Goal: Task Accomplishment & Management: Complete application form

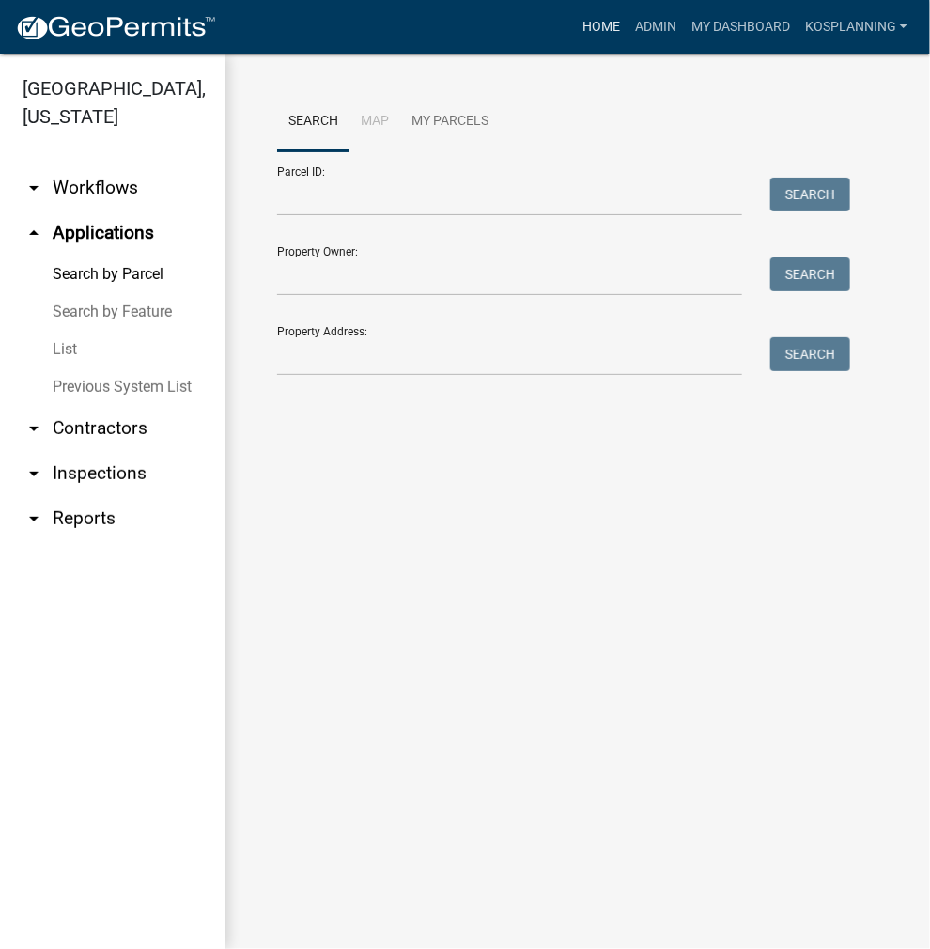
click at [596, 16] on link "Home" at bounding box center [601, 27] width 53 height 36
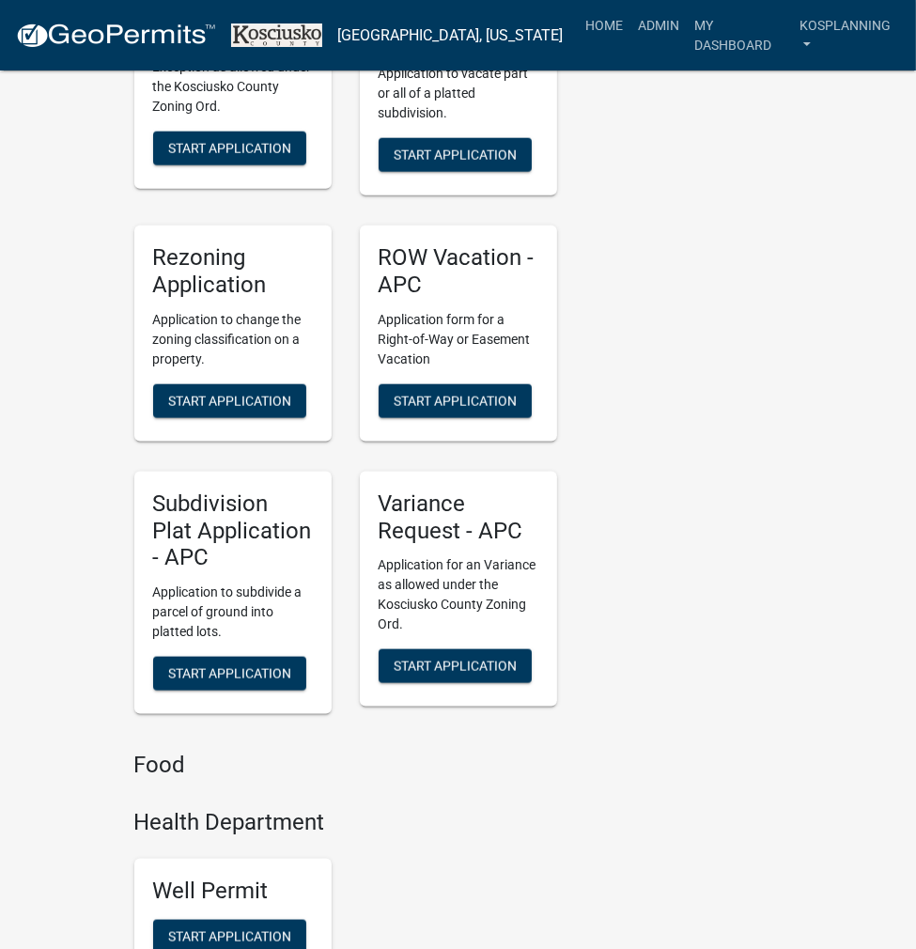
scroll to position [5920, 0]
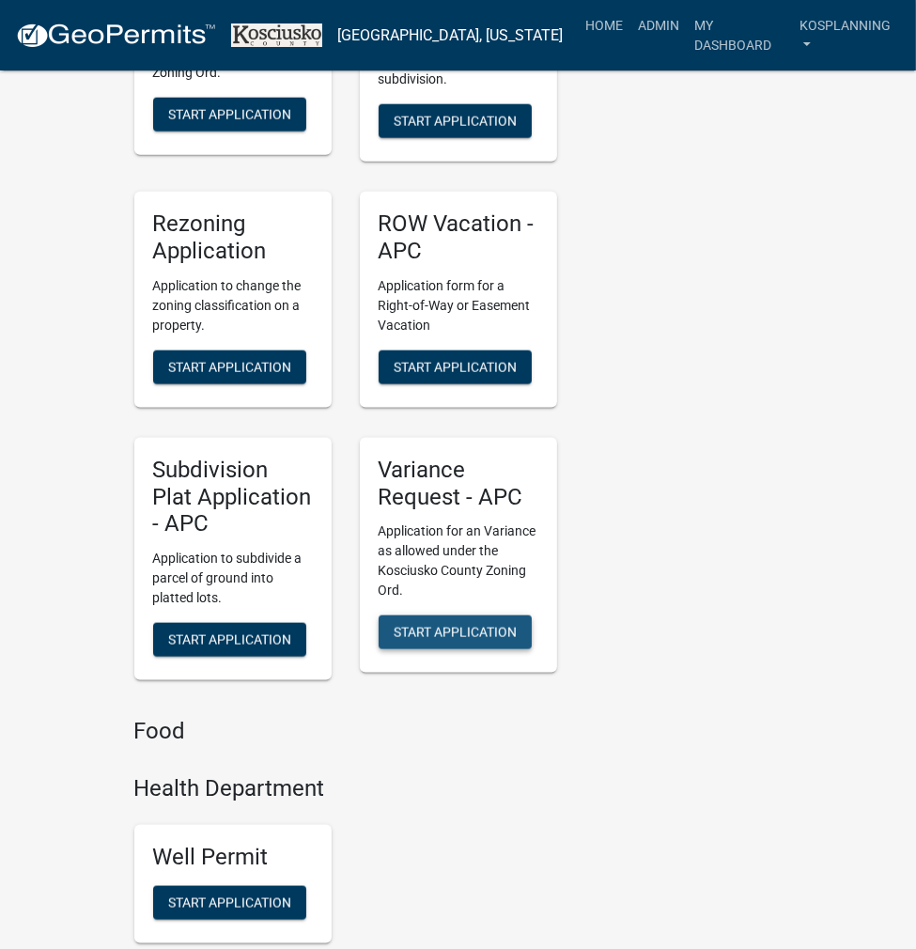
click at [437, 625] on span "Start Application" at bounding box center [455, 632] width 123 height 15
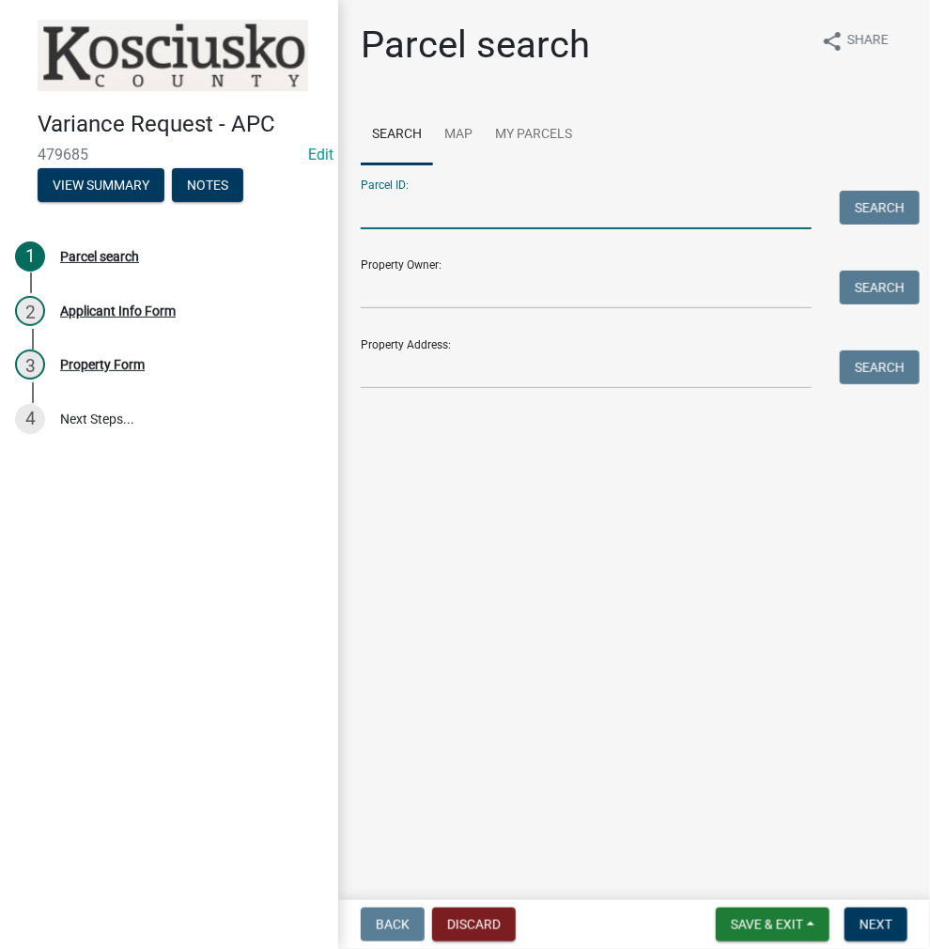
click at [471, 221] on input "Parcel ID:" at bounding box center [586, 210] width 451 height 39
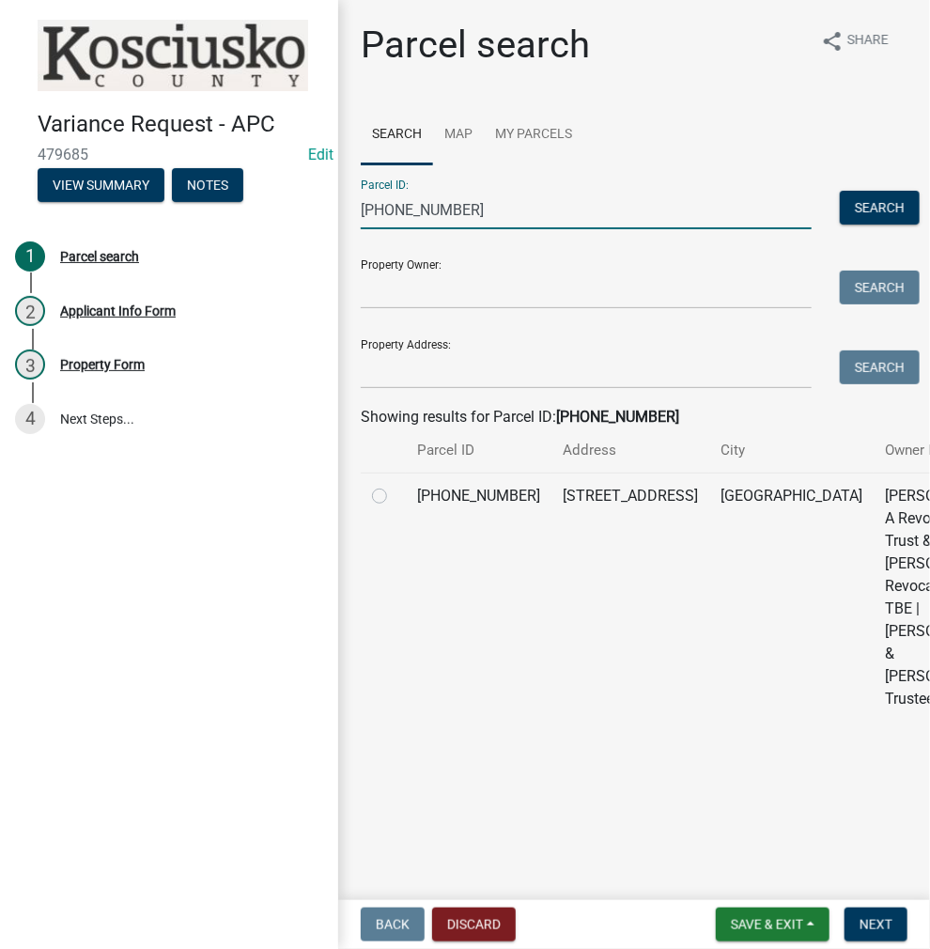
type input "[PHONE_NUMBER]"
click at [379, 507] on div at bounding box center [383, 496] width 23 height 23
click at [395, 485] on label at bounding box center [395, 485] width 0 height 0
click at [395, 497] on input "radio" at bounding box center [401, 491] width 12 height 12
radio input "true"
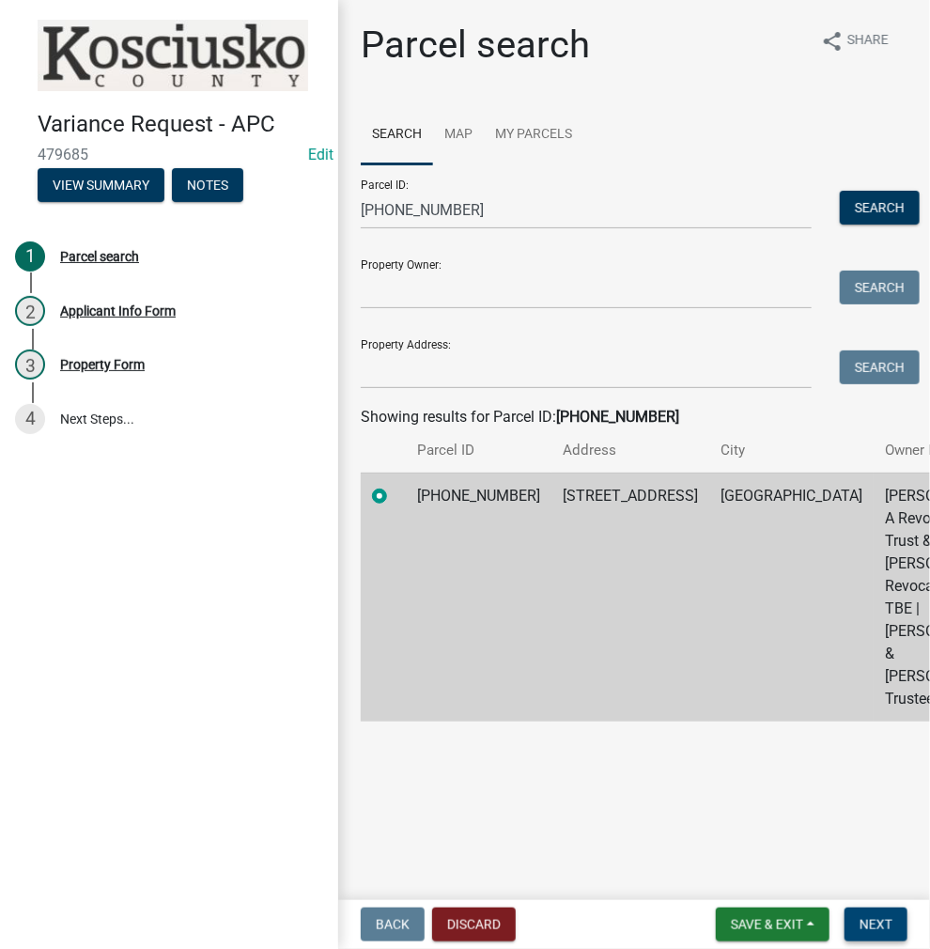
click at [884, 927] on span "Next" at bounding box center [876, 924] width 33 height 15
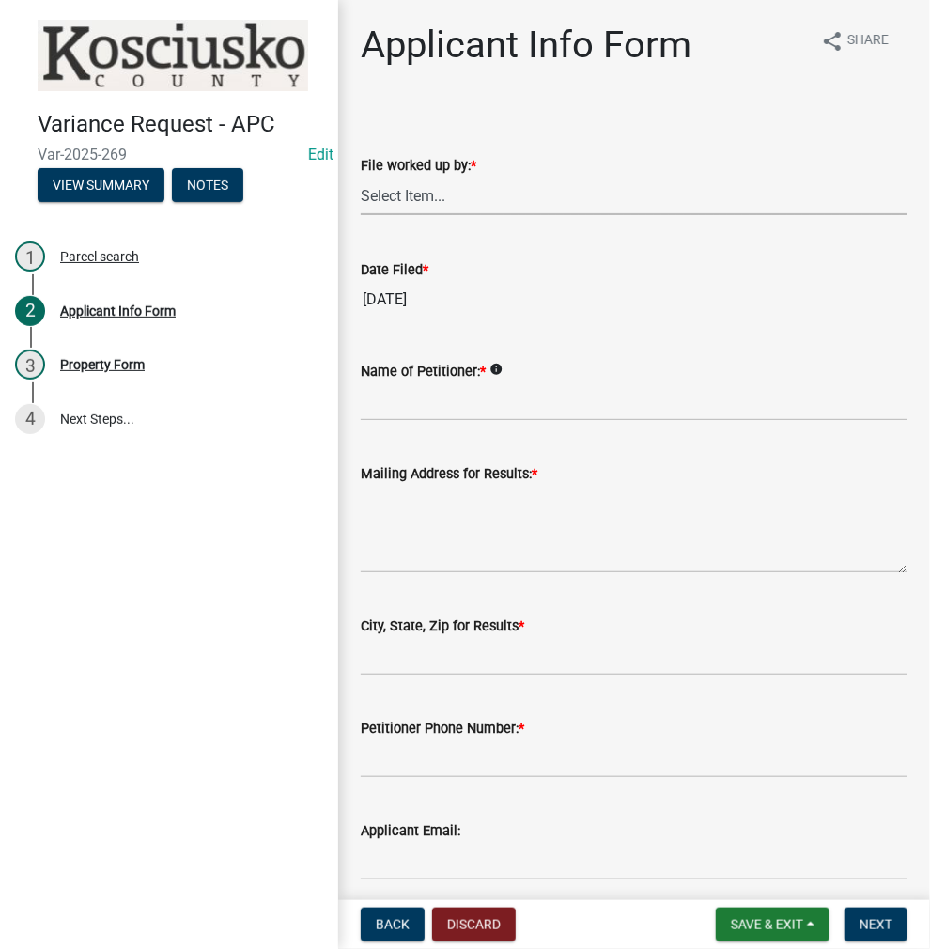
click at [466, 203] on select "Select Item... MMS LT AT CS [PERSON_NAME]" at bounding box center [634, 196] width 547 height 39
click at [361, 177] on select "Select Item... MMS LT AT CS [PERSON_NAME]" at bounding box center [634, 196] width 547 height 39
select select "4d3913d6-5a87-4fbb-afdb-cf4209782895"
drag, startPoint x: 481, startPoint y: 398, endPoint x: 475, endPoint y: 381, distance: 18.7
click at [481, 397] on input "Name of Petitioner: *" at bounding box center [634, 401] width 547 height 39
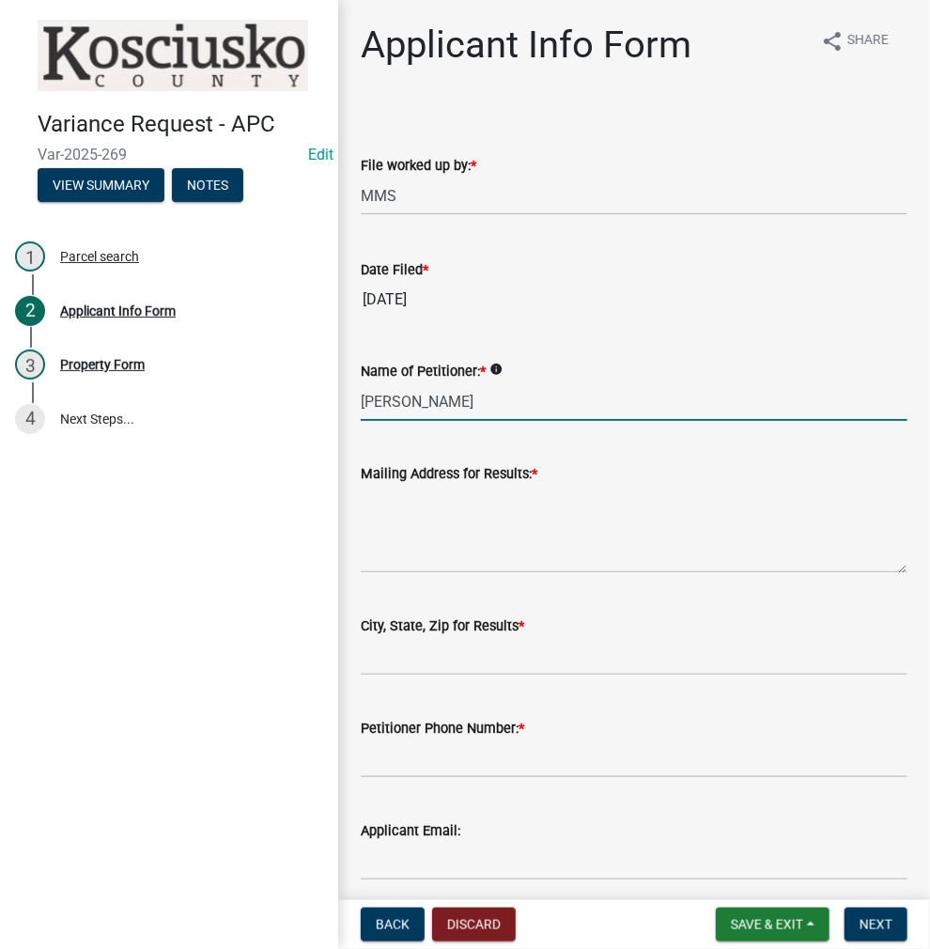
type input "[PERSON_NAME]"
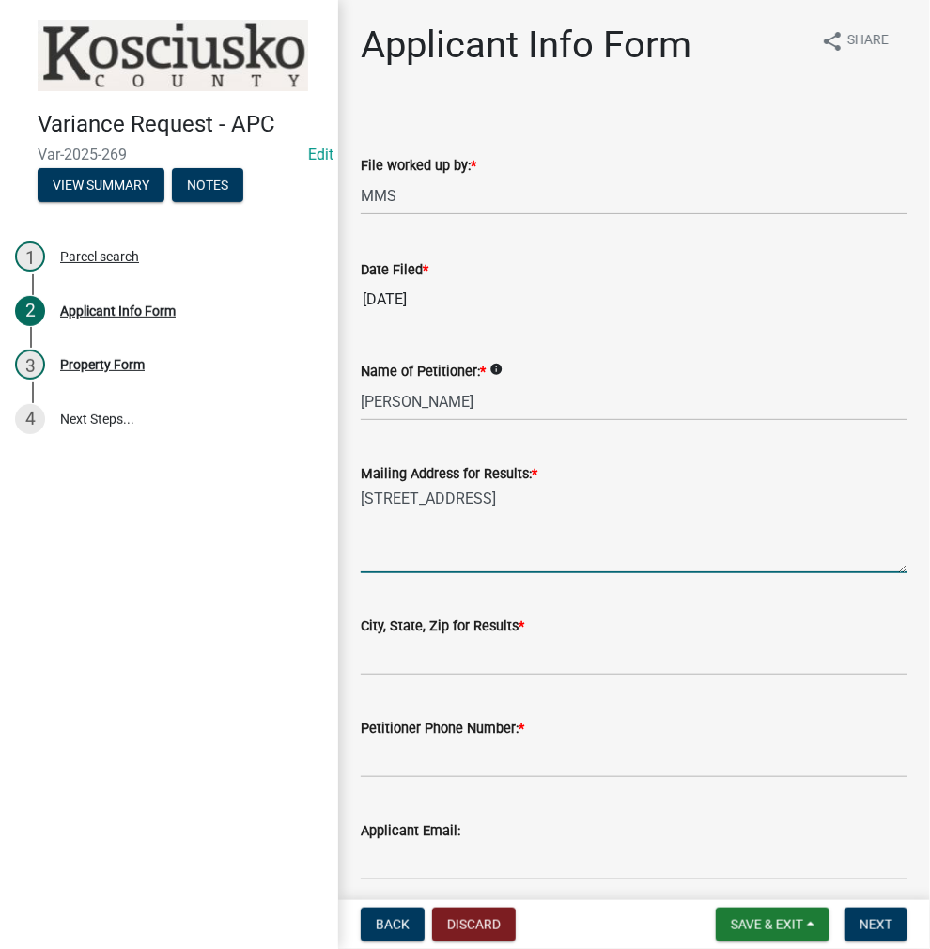
type textarea "[STREET_ADDRESS]"
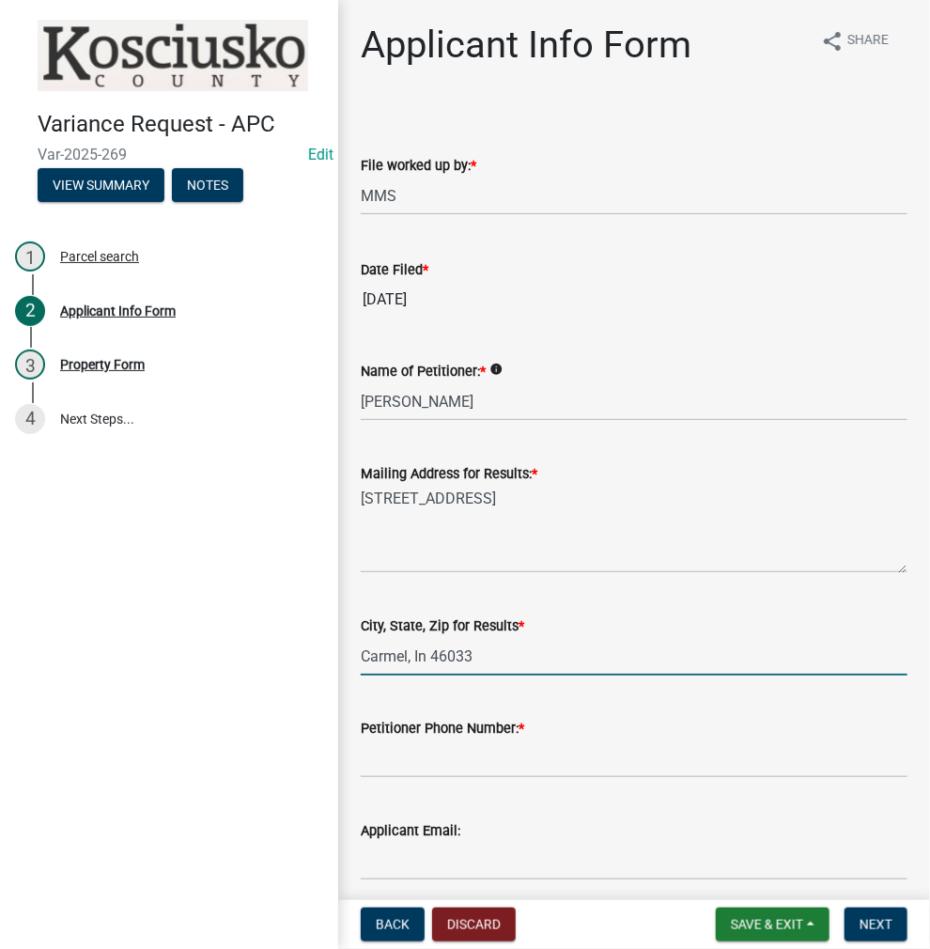
type input "Carmel, In 46033"
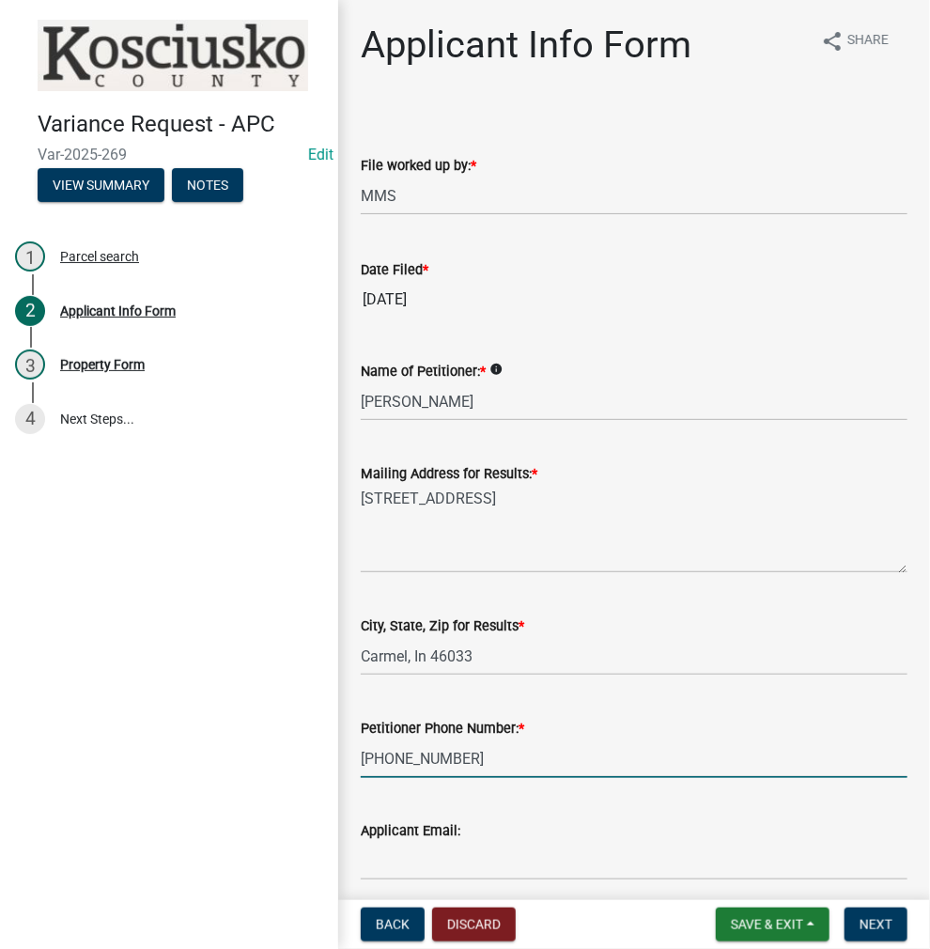
type input "[PHONE_NUMBER]"
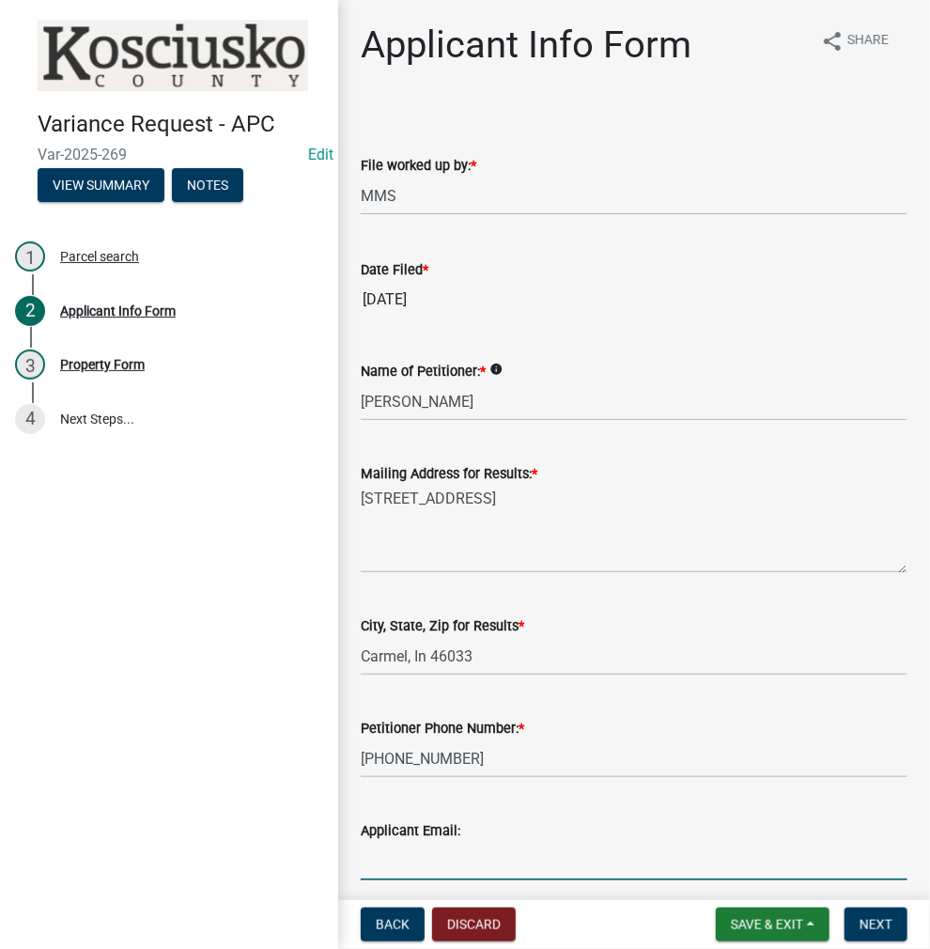
scroll to position [382, 0]
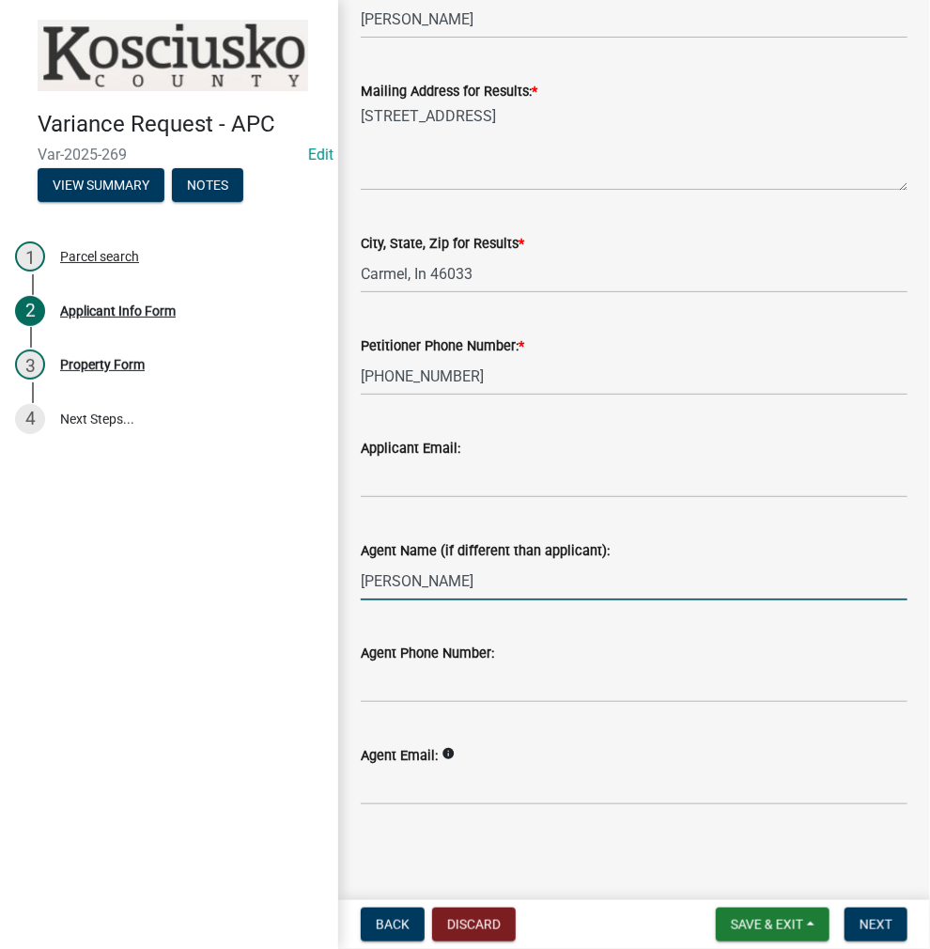
type input "[PERSON_NAME]"
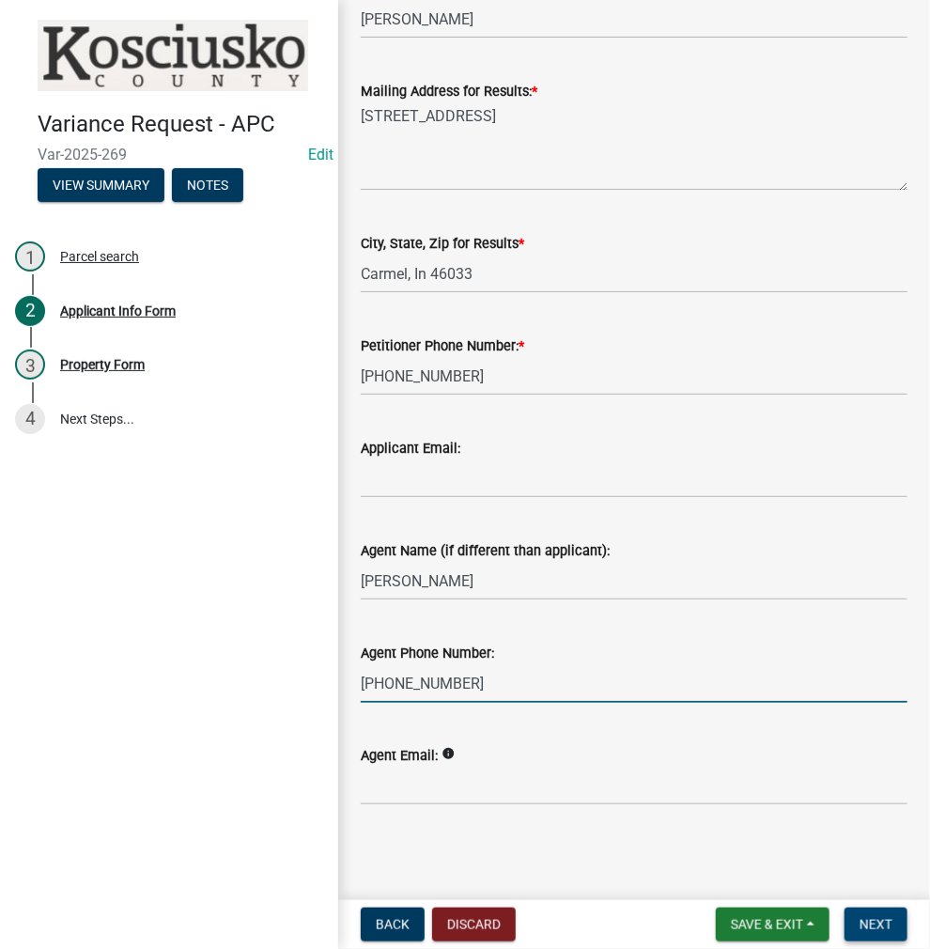
type input "[PHONE_NUMBER]"
click at [874, 925] on span "Next" at bounding box center [876, 924] width 33 height 15
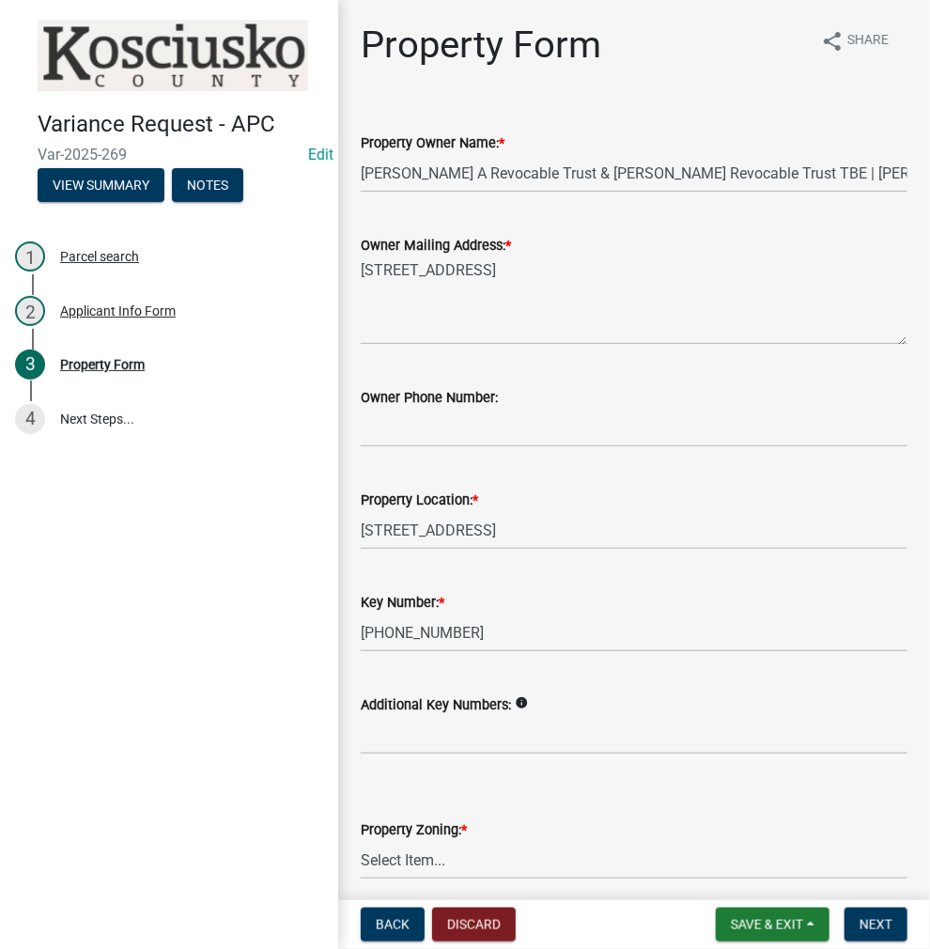
scroll to position [376, 0]
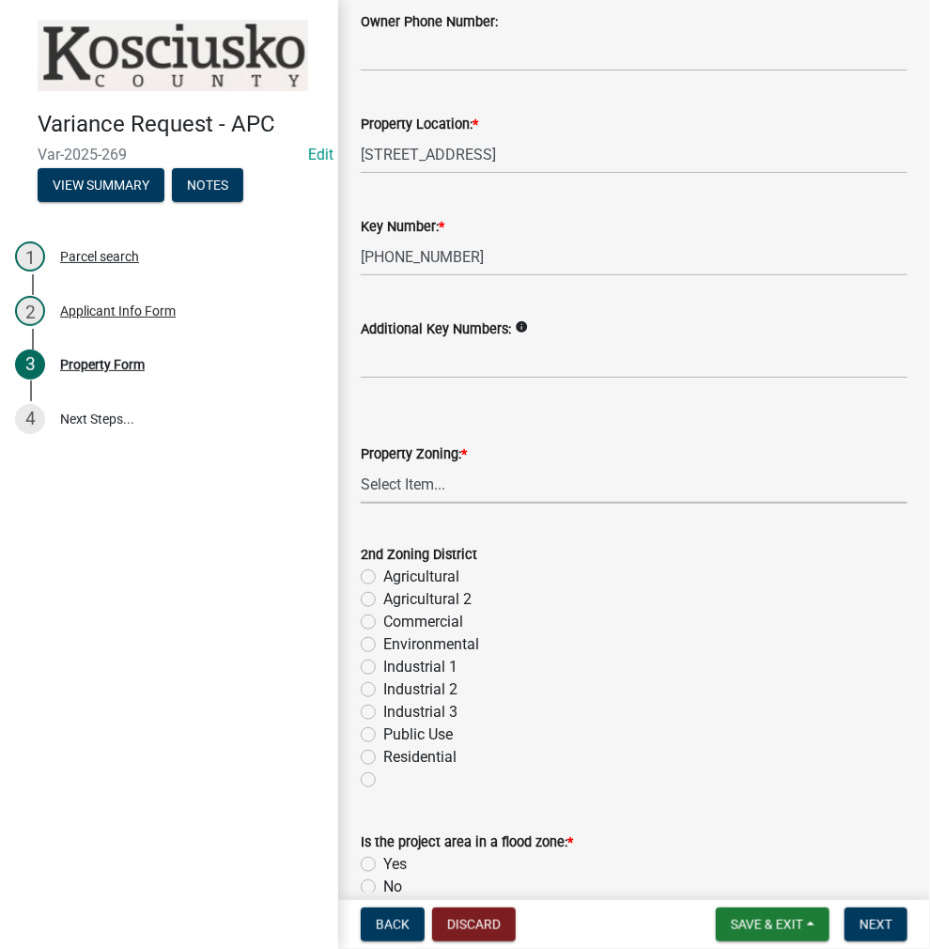
click at [414, 485] on select "Select Item... Agricultural Agricultural 2 Commercial Environmental Industrial …" at bounding box center [634, 484] width 547 height 39
click at [361, 465] on select "Select Item... Agricultural Agricultural 2 Commercial Environmental Industrial …" at bounding box center [634, 484] width 547 height 39
select select "1146270b-2111-4e23-bf7f-74ce85cf7041"
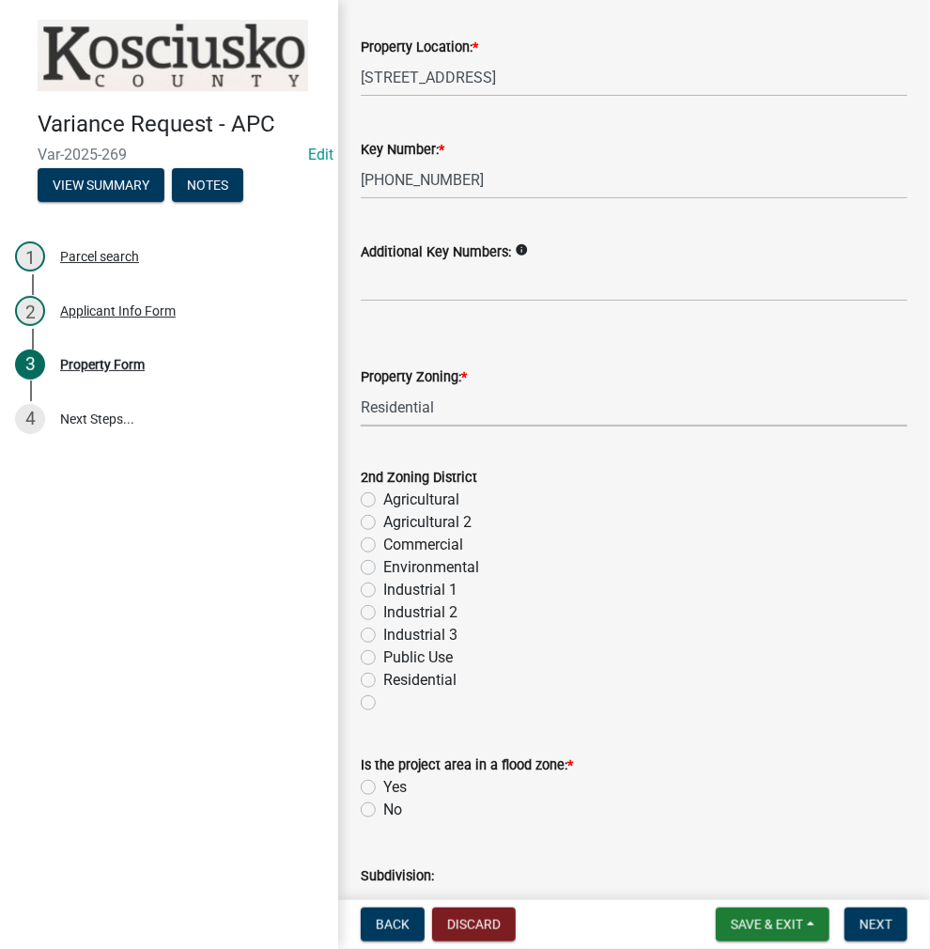
scroll to position [470, 0]
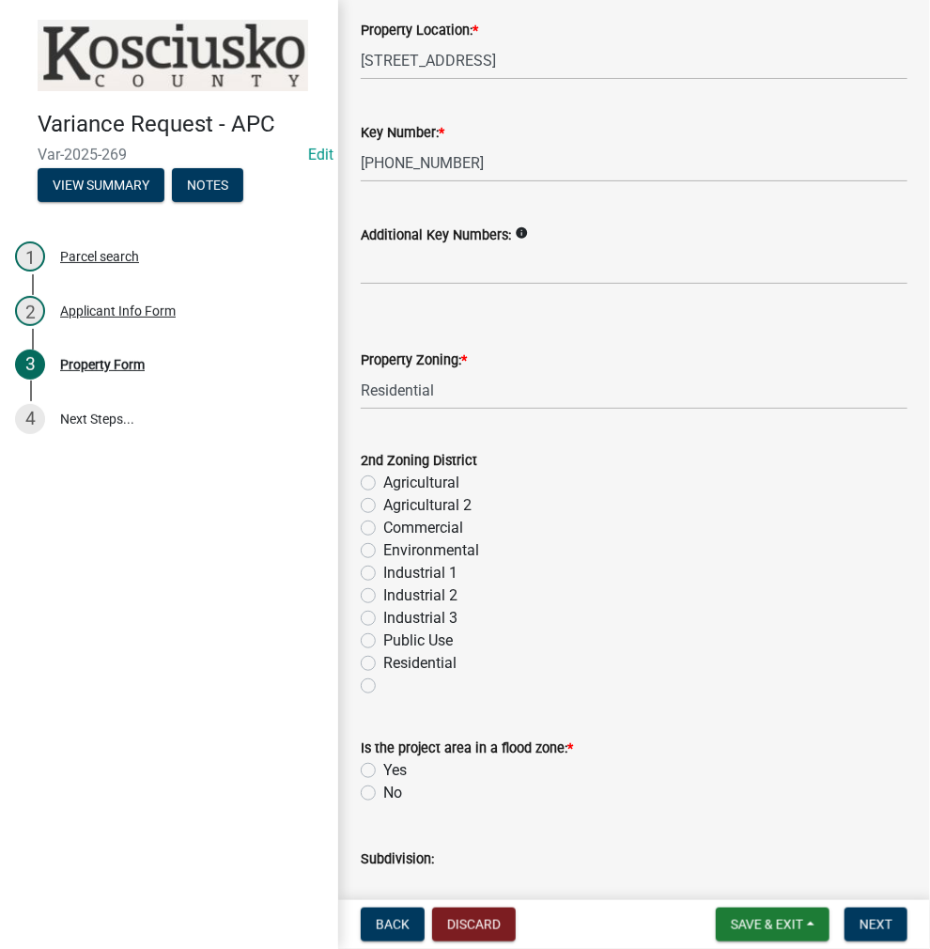
click at [383, 662] on label "Residential" at bounding box center [419, 663] width 73 height 23
click at [383, 662] on input "Residential" at bounding box center [389, 658] width 12 height 12
radio input "true"
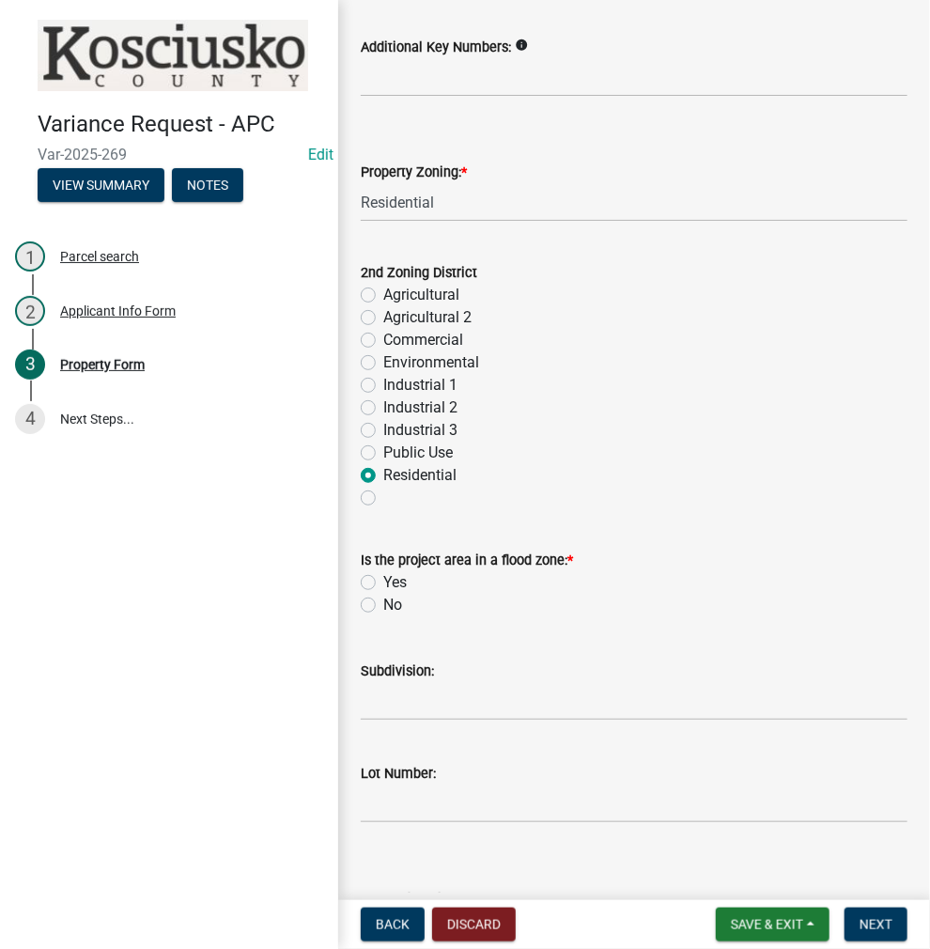
click at [383, 582] on label "Yes" at bounding box center [394, 582] width 23 height 23
click at [383, 582] on input "Yes" at bounding box center [389, 577] width 12 height 12
radio input "true"
click at [416, 708] on input "Subdivision:" at bounding box center [634, 701] width 547 height 39
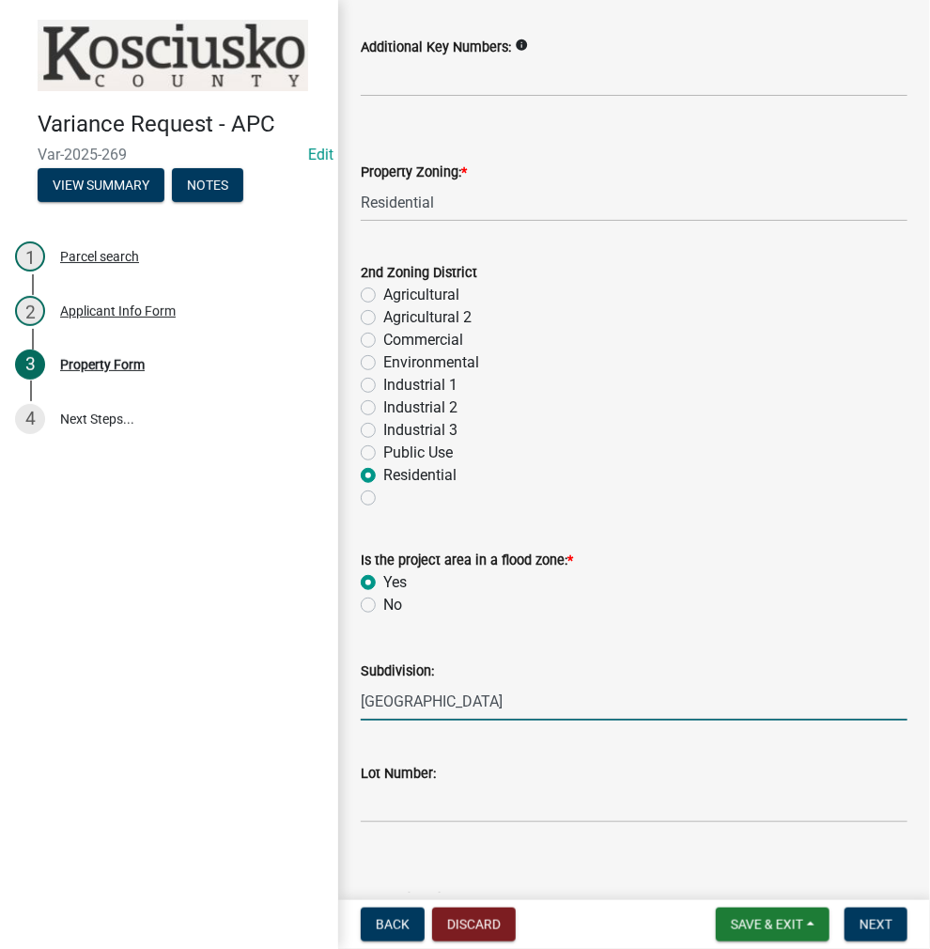
type input "[GEOGRAPHIC_DATA]"
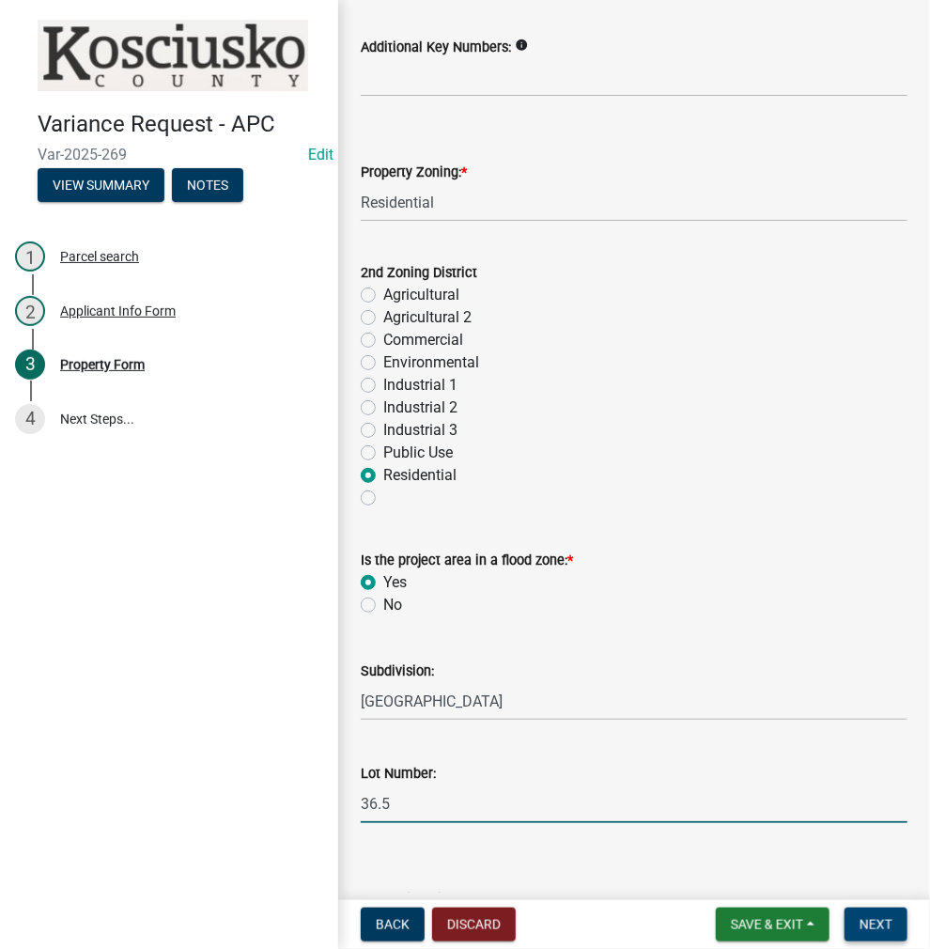
type input "36.5"
click at [889, 929] on span "Next" at bounding box center [876, 924] width 33 height 15
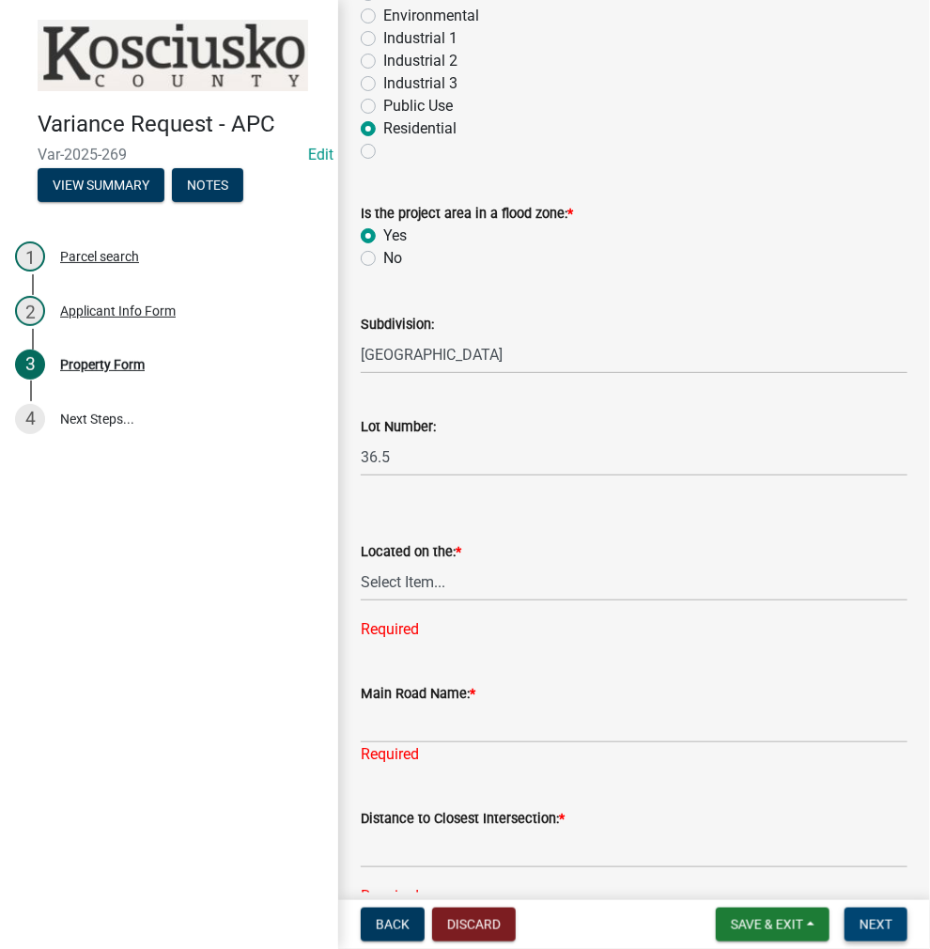
scroll to position [1128, 0]
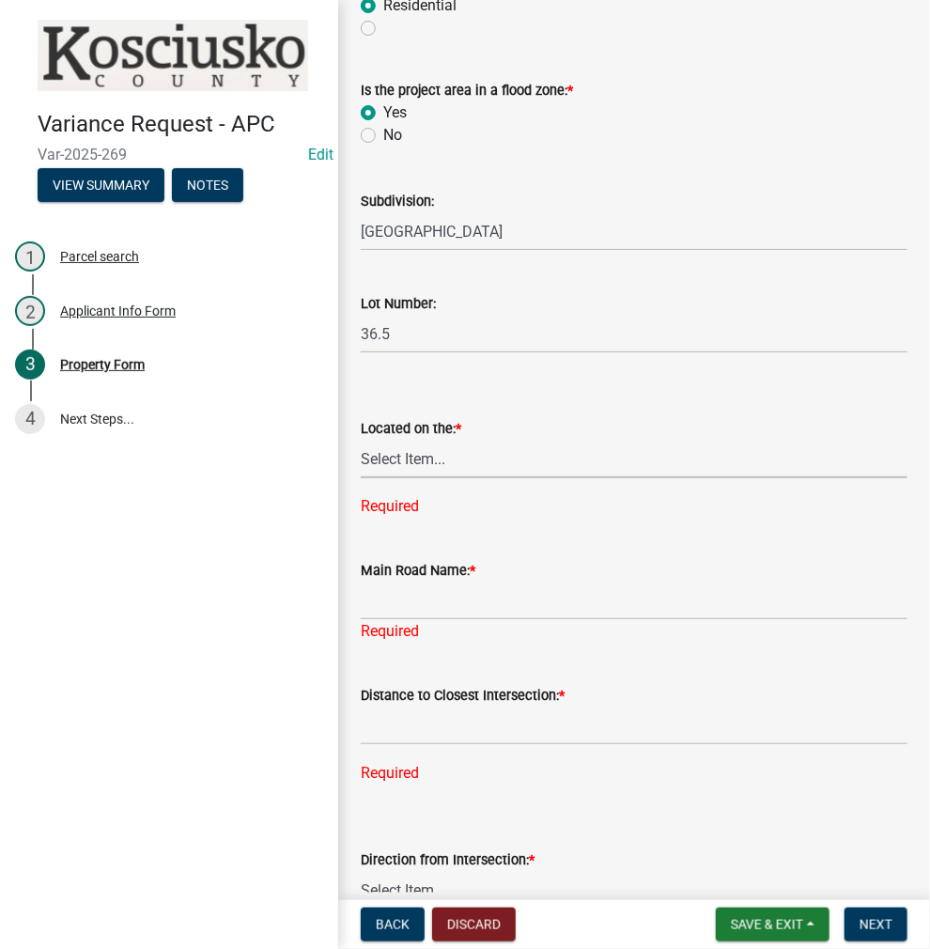
click at [462, 459] on select "Select Item... North Northeast Northwest South Southeast Southwest [GEOGRAPHIC_…" at bounding box center [634, 459] width 547 height 39
click at [361, 440] on select "Select Item... North Northeast Northwest South Southeast Southwest [GEOGRAPHIC_…" at bounding box center [634, 459] width 547 height 39
select select "d8c320fa-3fd0-4fe1-af08-bb647ef17508"
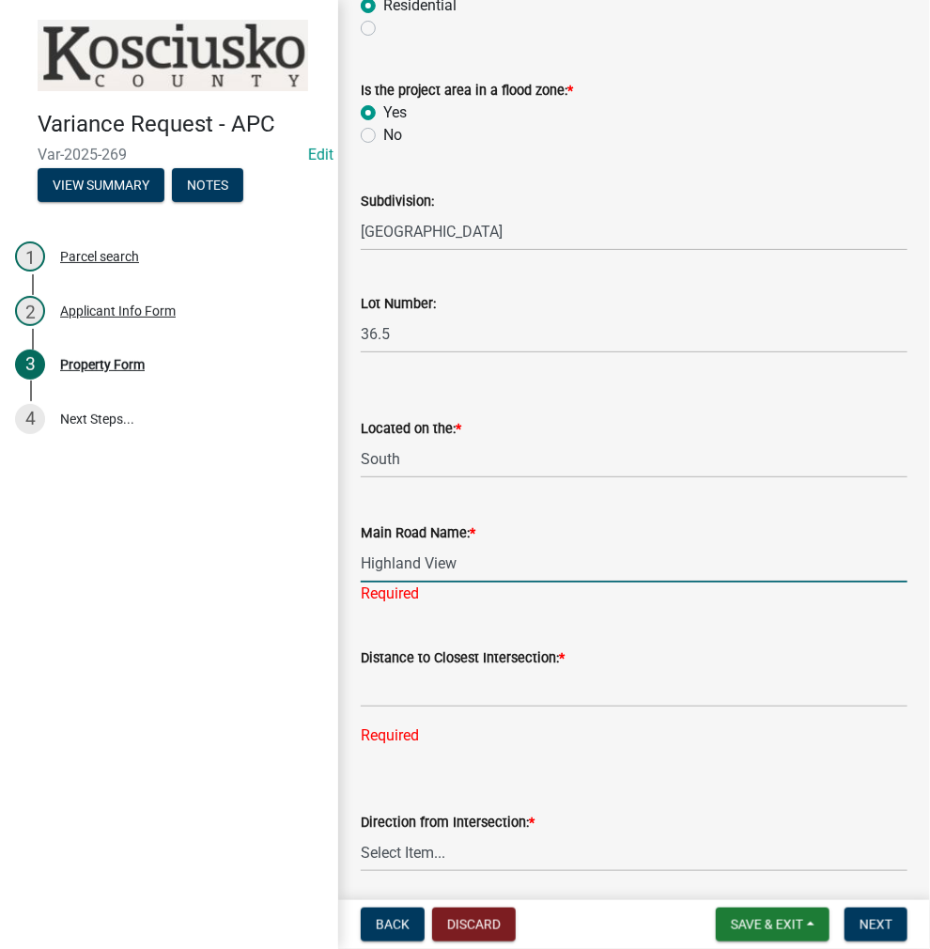
type input "Highland View"
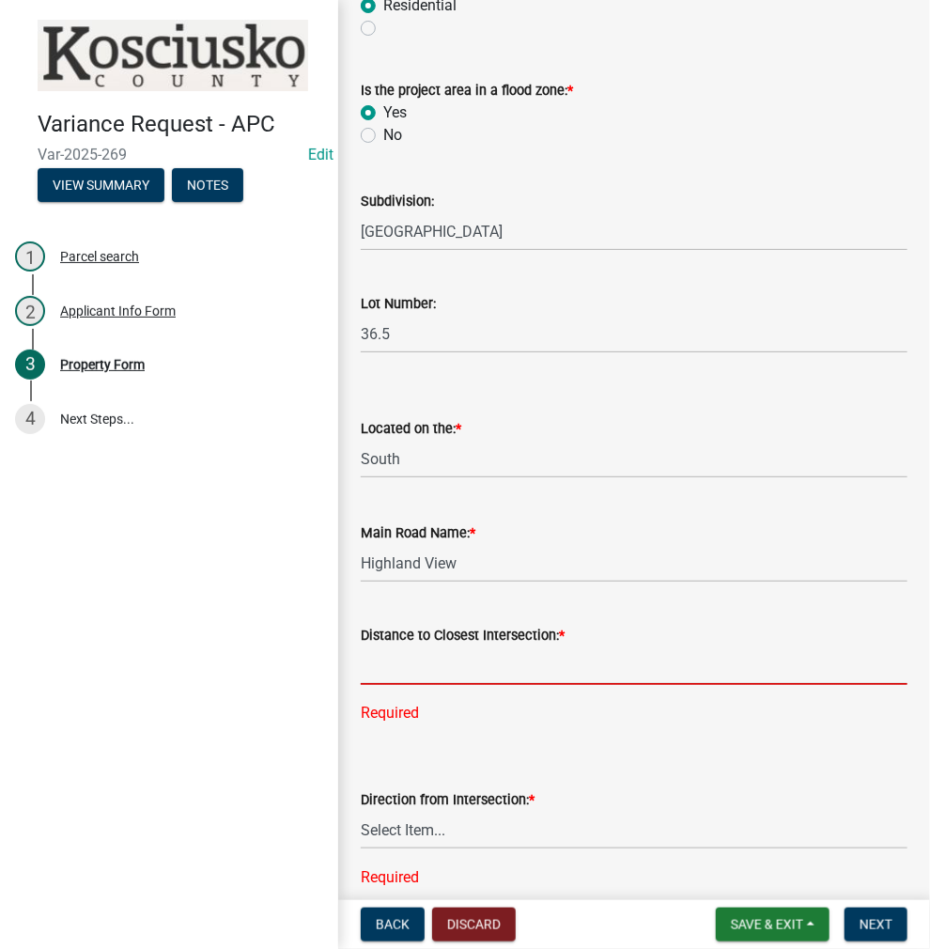
click at [524, 668] on input "text" at bounding box center [634, 665] width 547 height 39
type input "1193"
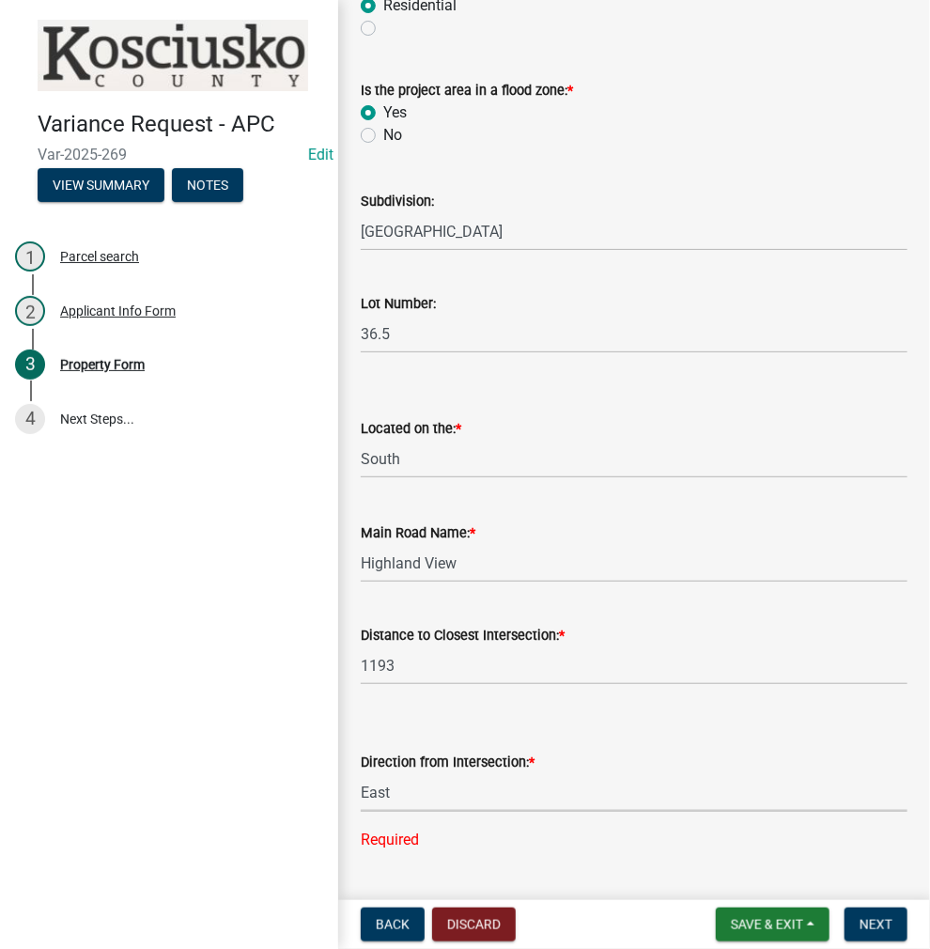
select select "cfa04aa3-54af-4fa3-ad31-ac65a78d0644"
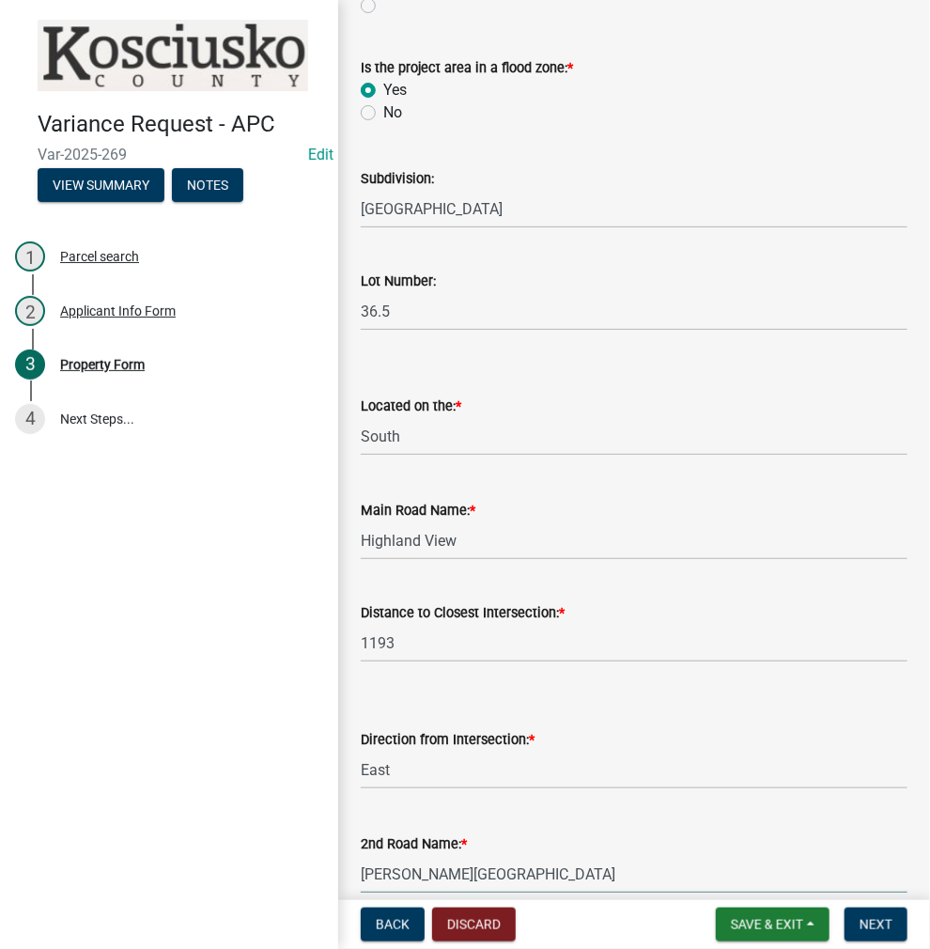
type input "[PERSON_NAME][GEOGRAPHIC_DATA]"
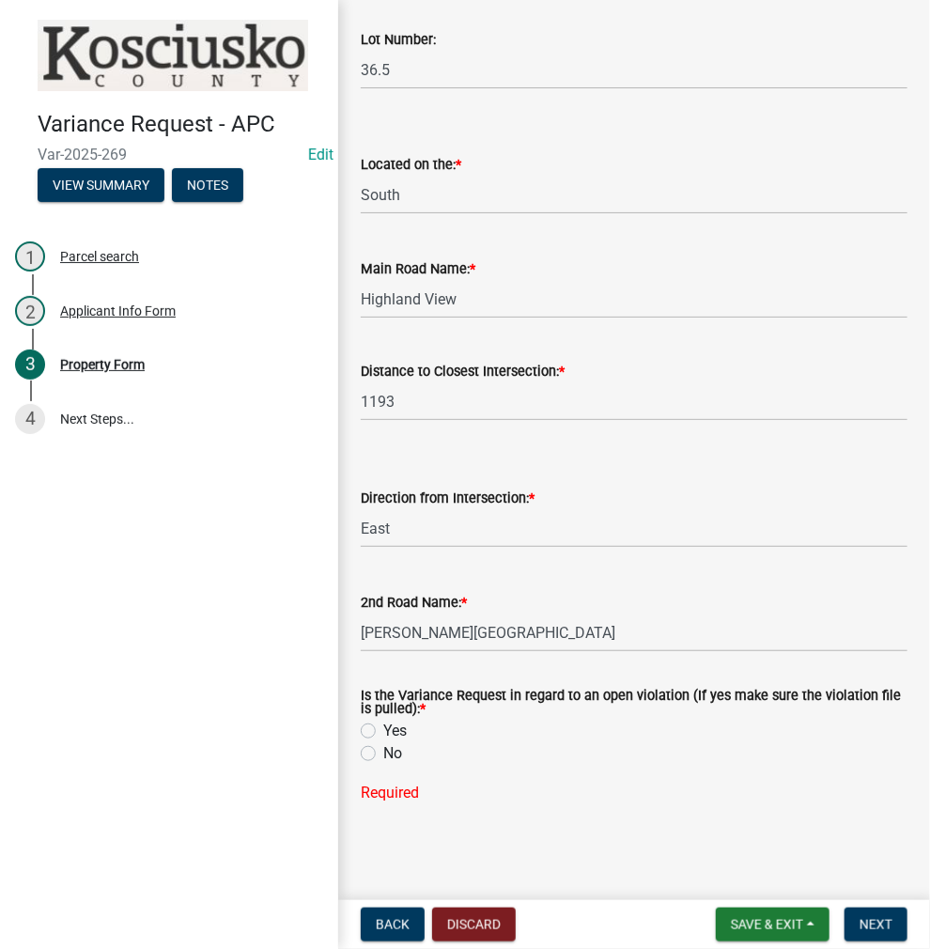
click at [383, 754] on label "No" at bounding box center [392, 753] width 19 height 23
click at [383, 754] on input "No" at bounding box center [389, 748] width 12 height 12
radio input "true"
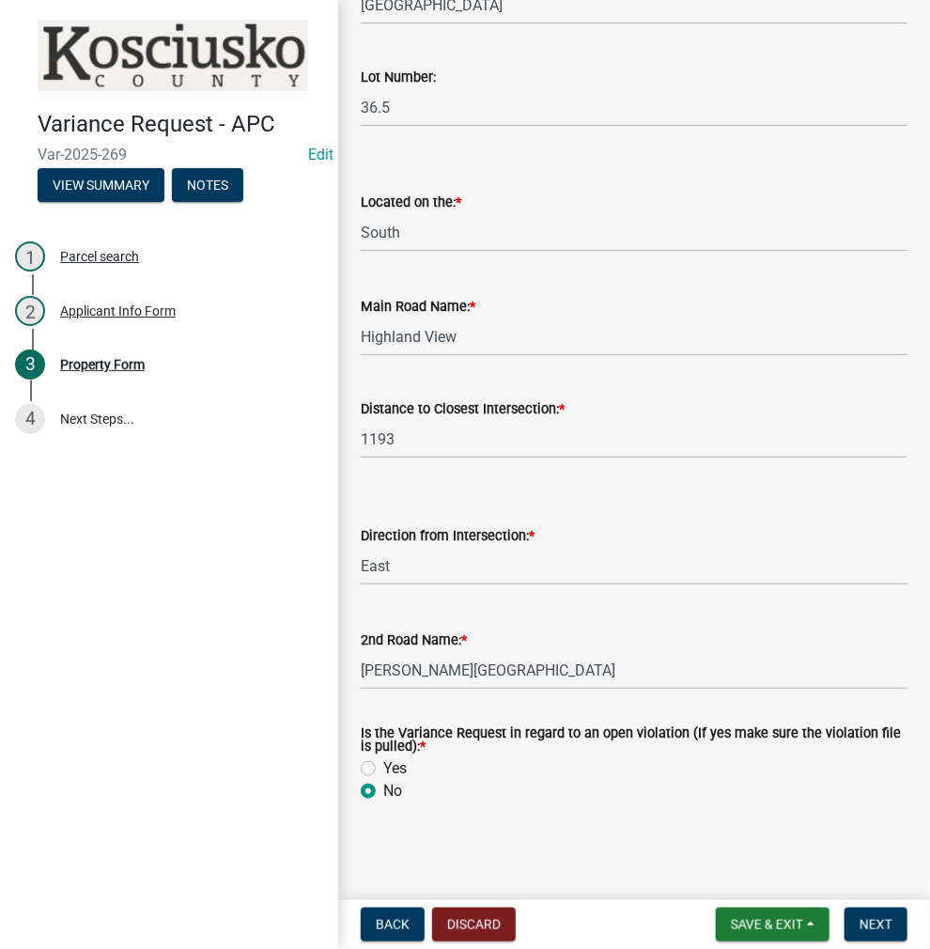
scroll to position [1354, 0]
click at [870, 920] on span "Next" at bounding box center [876, 924] width 33 height 15
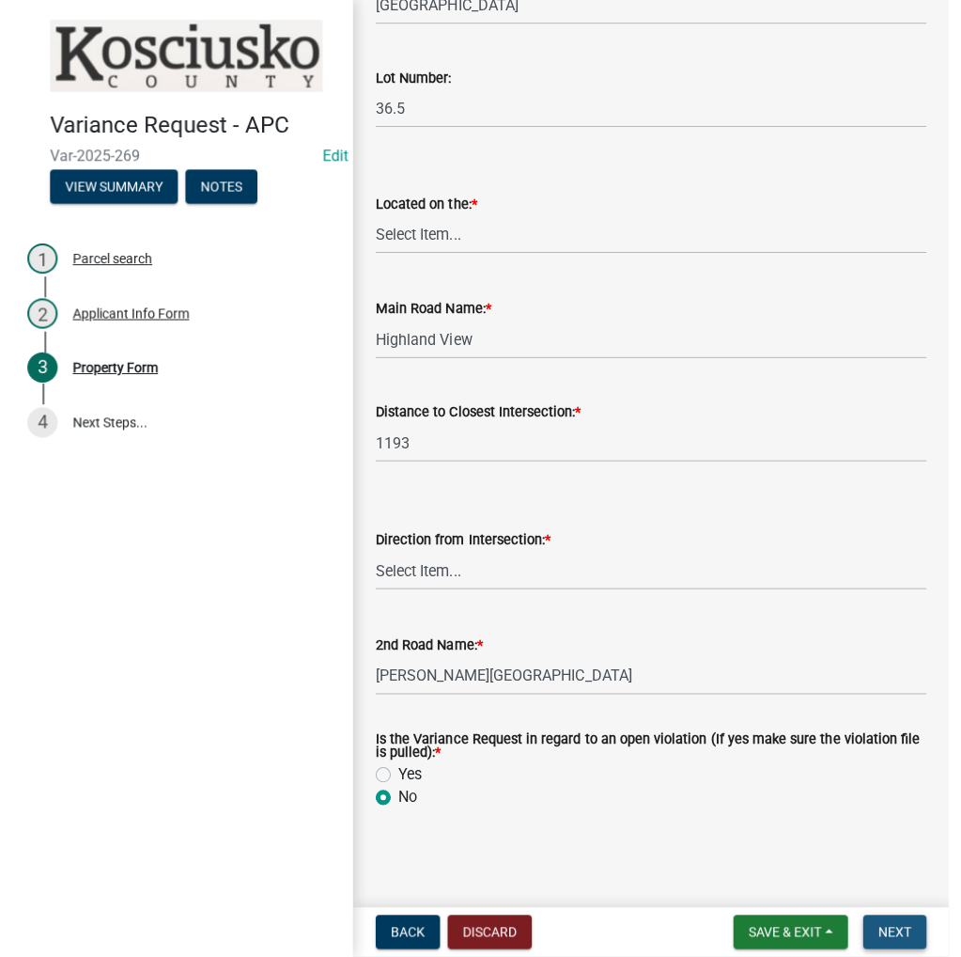
scroll to position [0, 0]
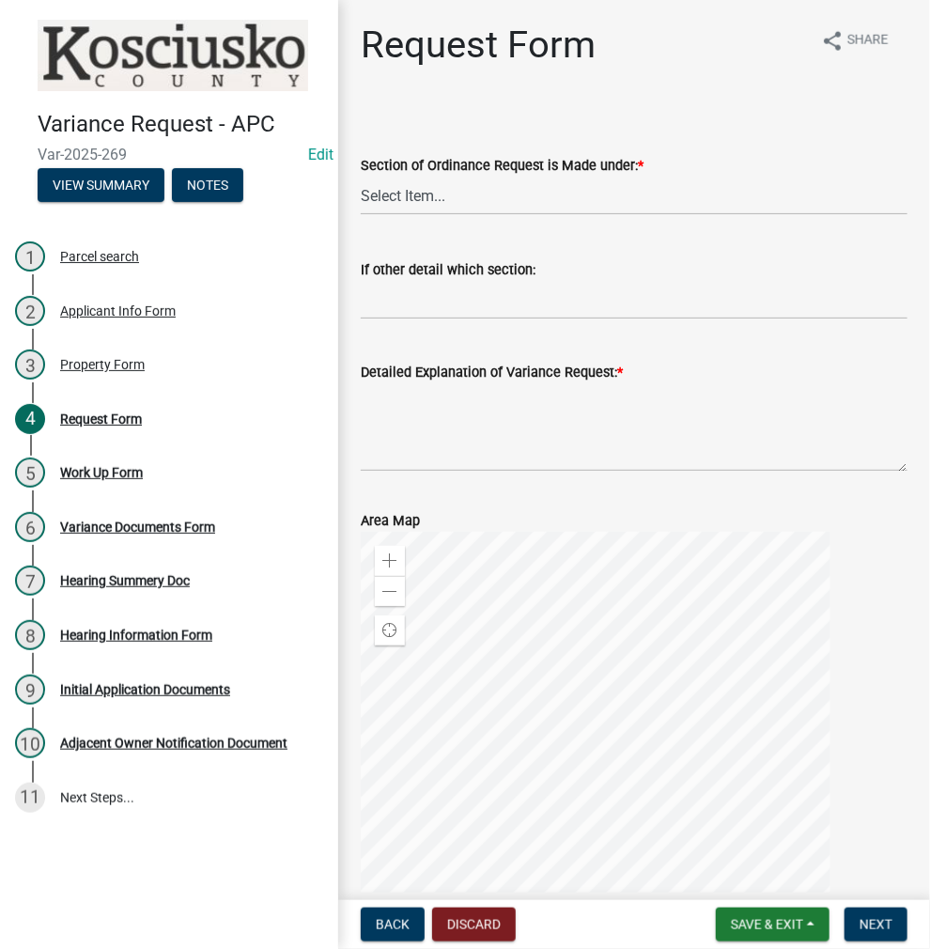
click at [436, 367] on label "Detailed Explanation of Variance Request: *" at bounding box center [492, 372] width 262 height 13
click at [436, 383] on textarea "Detailed Explanation of Variance Request: *" at bounding box center [634, 427] width 547 height 88
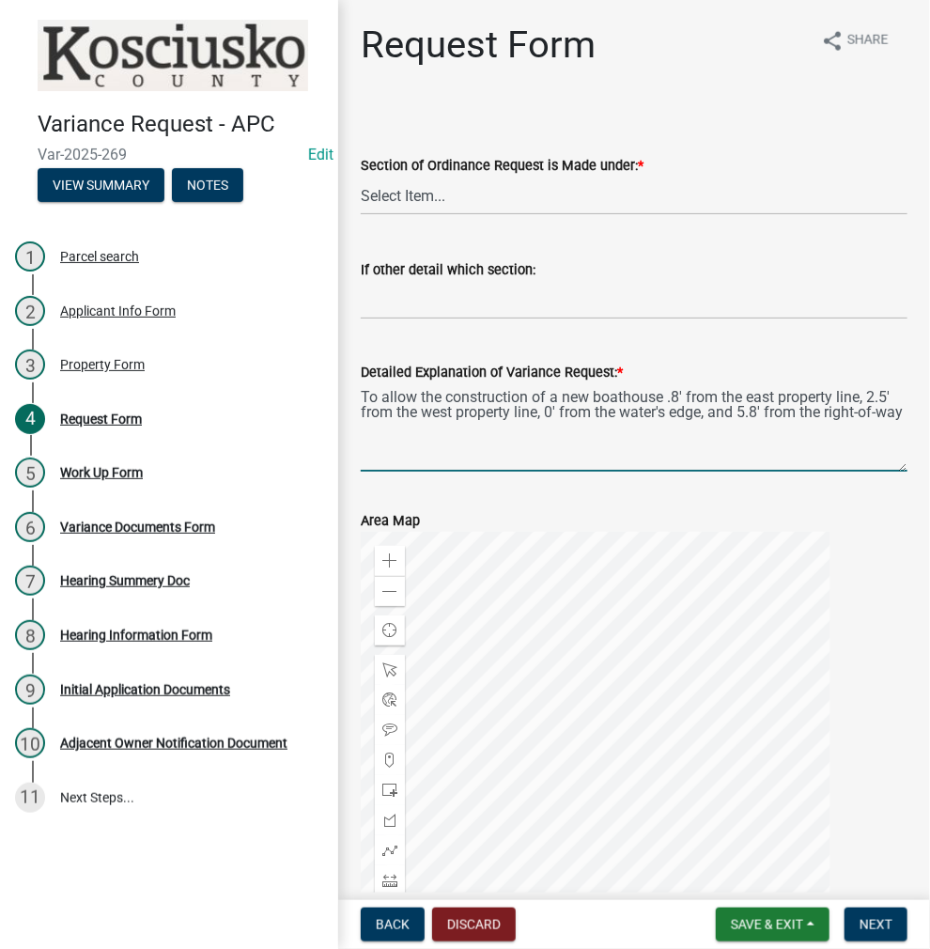
type textarea "To allow the construction of a new boathouse .8' from the east property line, 2…"
click at [452, 192] on select "Select Item... 2.10 I1 Criteria 2.11 I2 Criteria I3 Criteria 2.15 Lot and Yard …" at bounding box center [634, 196] width 547 height 39
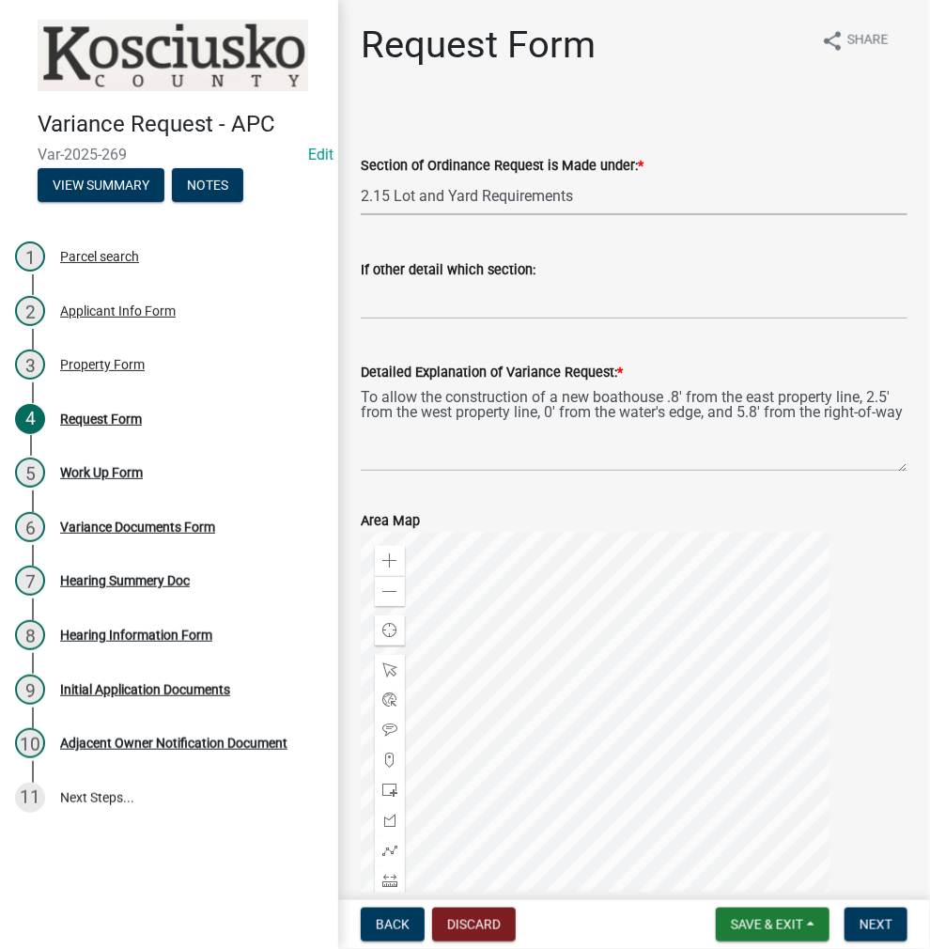
click at [361, 177] on select "Select Item... 2.10 I1 Criteria 2.11 I2 Criteria I3 Criteria 2.15 Lot and Yard …" at bounding box center [634, 196] width 547 height 39
select select "77eb12f8-2a64-4a31-bfec-9b00716b2165"
click at [874, 923] on span "Next" at bounding box center [876, 924] width 33 height 15
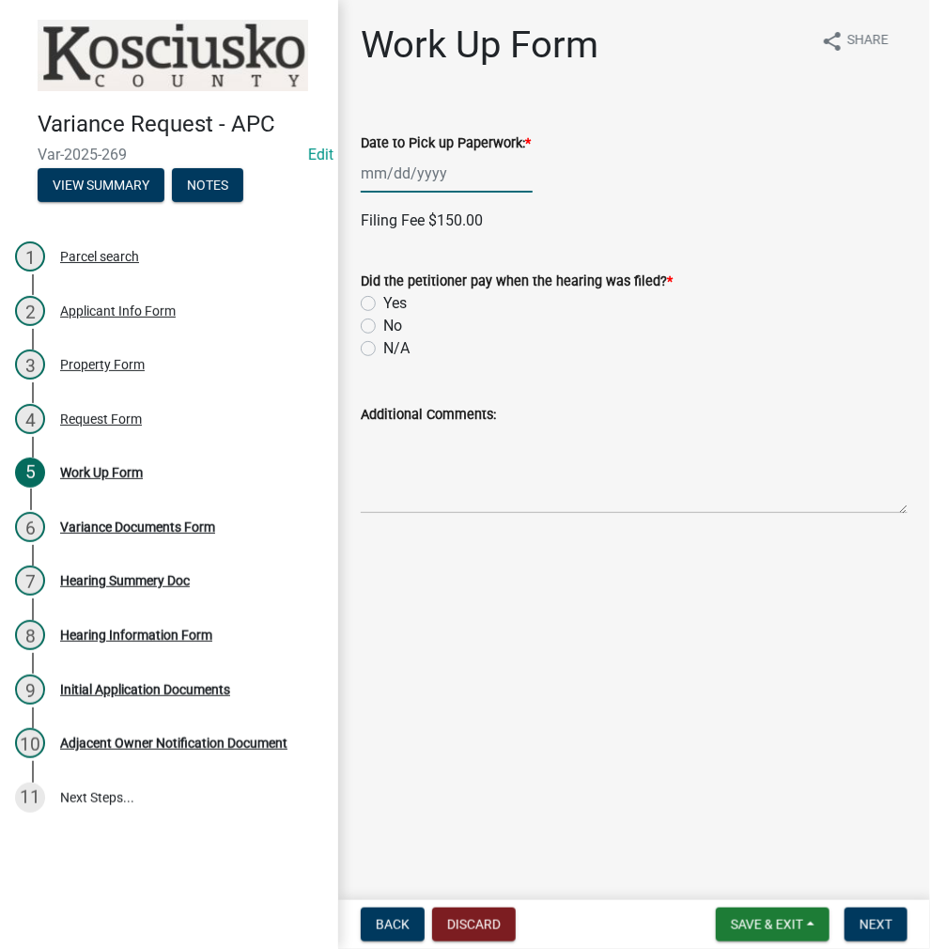
click at [406, 178] on div at bounding box center [447, 173] width 172 height 39
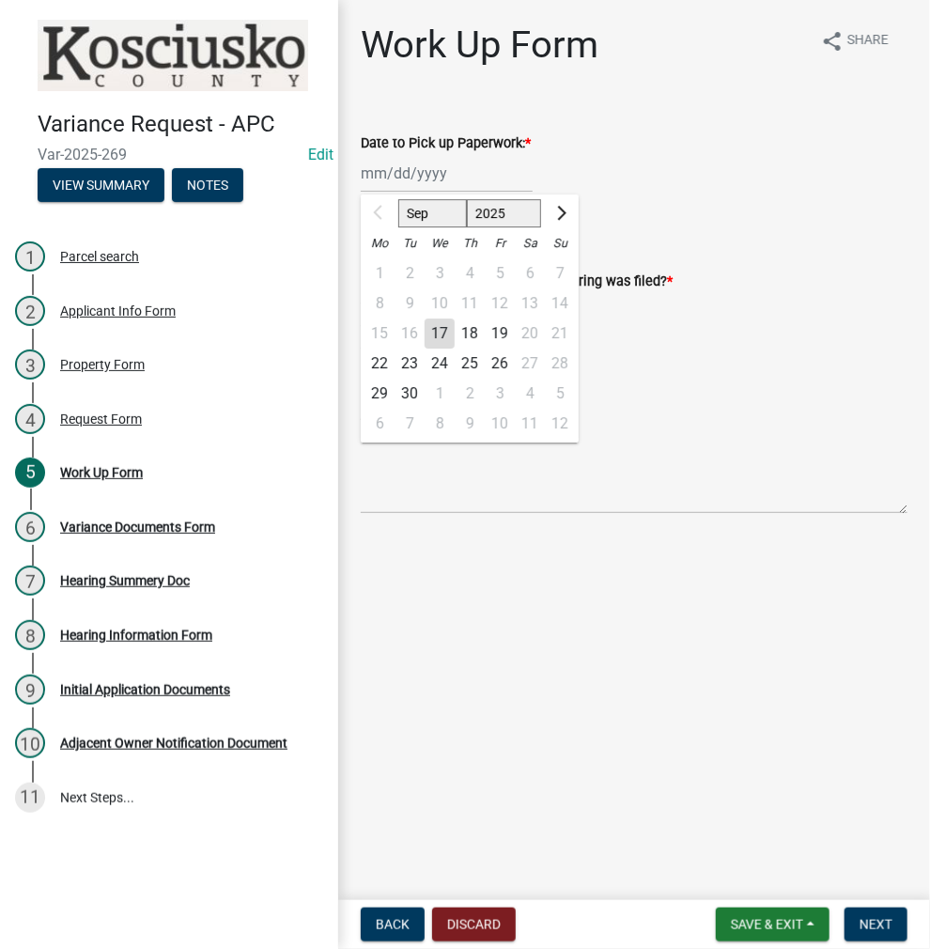
click at [377, 364] on div "22" at bounding box center [380, 364] width 30 height 30
type input "[DATE]"
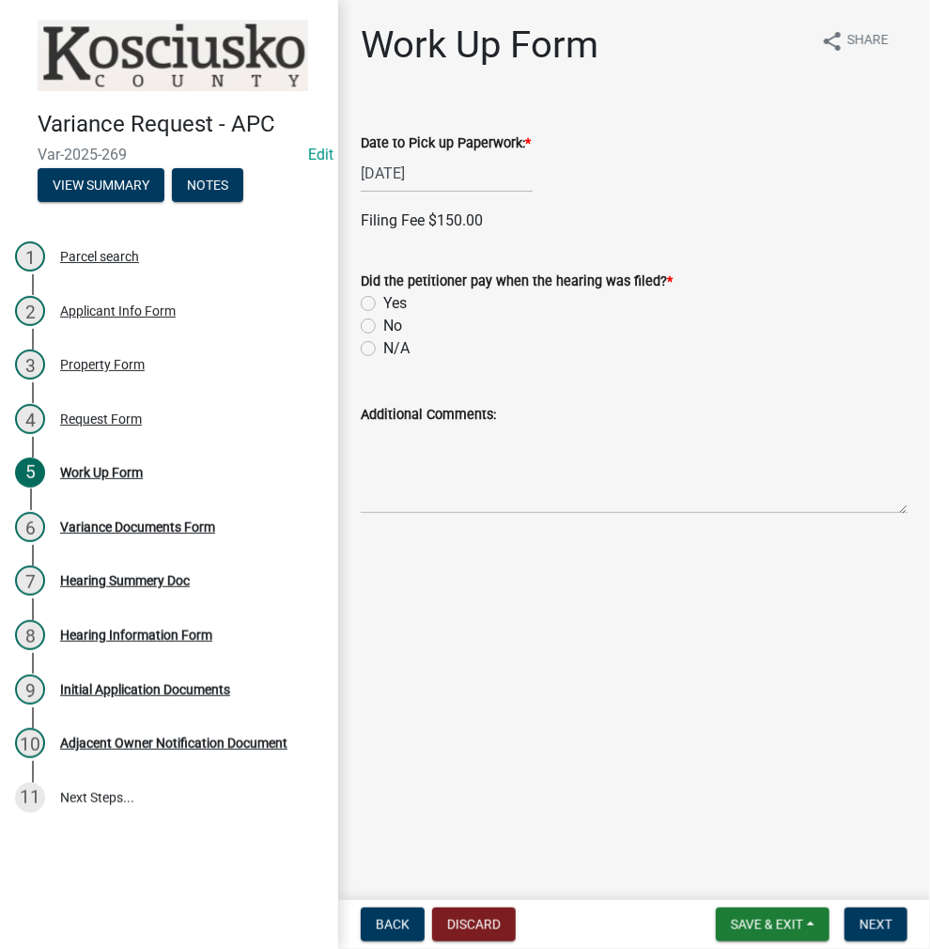
click at [383, 321] on label "No" at bounding box center [392, 326] width 19 height 23
click at [383, 321] on input "No" at bounding box center [389, 321] width 12 height 12
radio input "true"
click at [871, 923] on span "Next" at bounding box center [876, 924] width 33 height 15
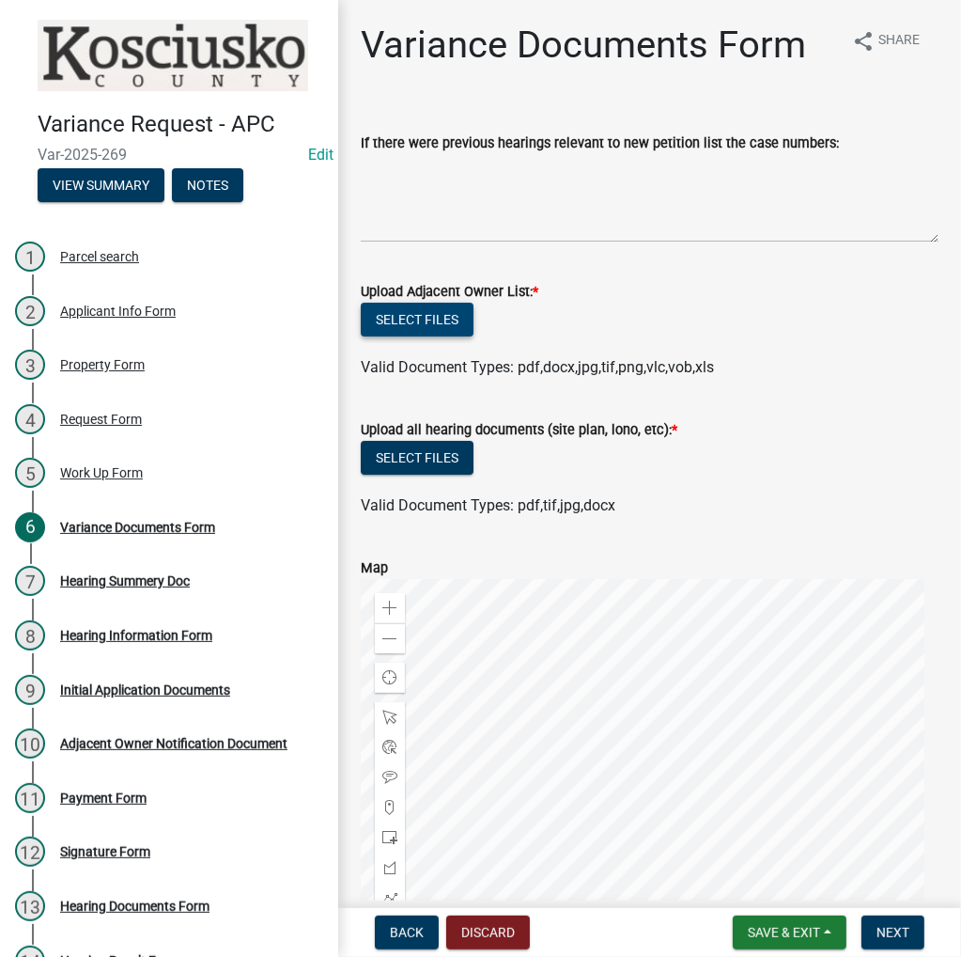
click at [439, 323] on button "Select files" at bounding box center [417, 320] width 113 height 34
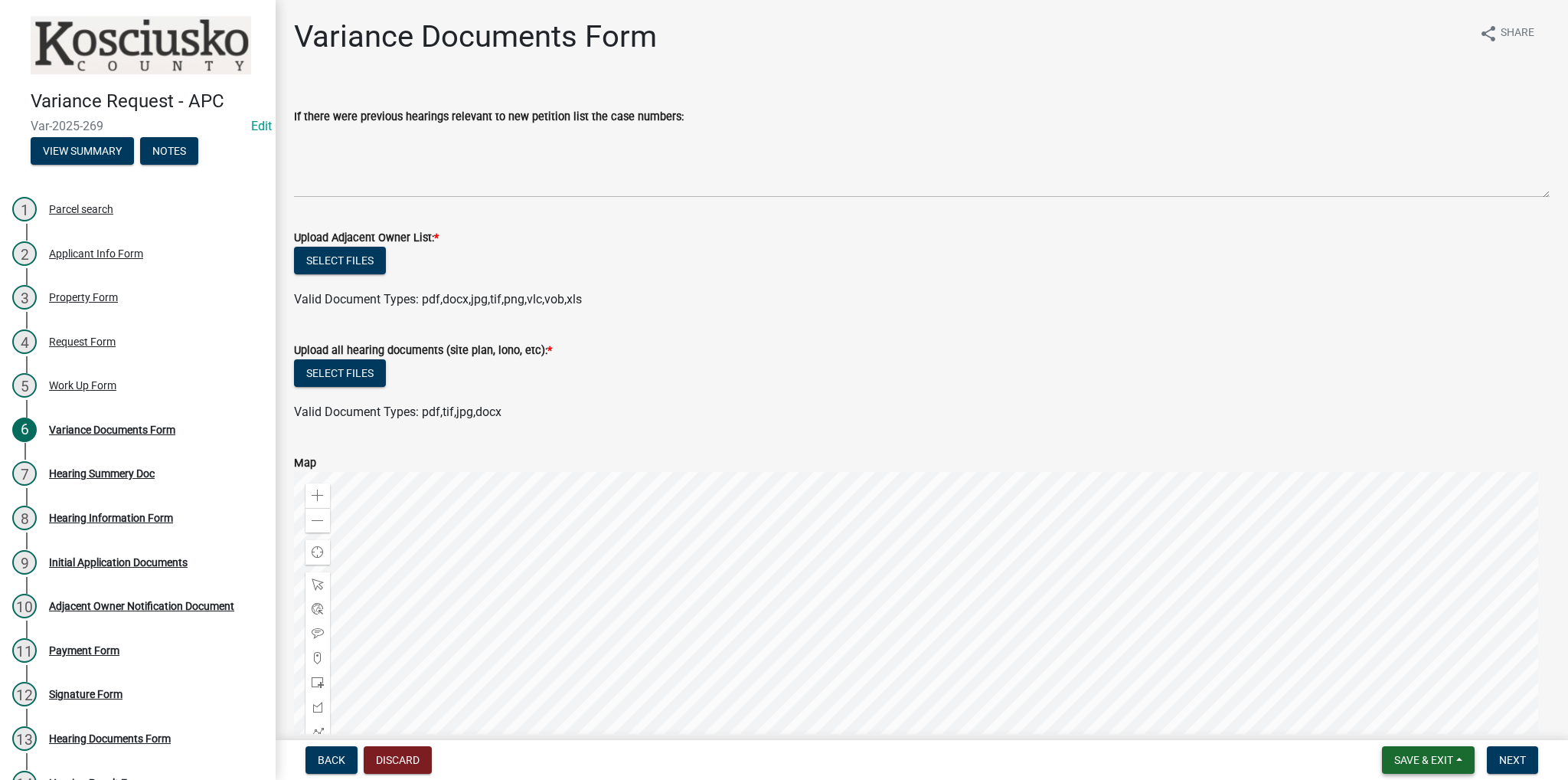
click at [757, 754] on span "Save & Exit" at bounding box center [1424, 760] width 59 height 12
click at [757, 719] on button "Save & Exit" at bounding box center [1413, 720] width 122 height 37
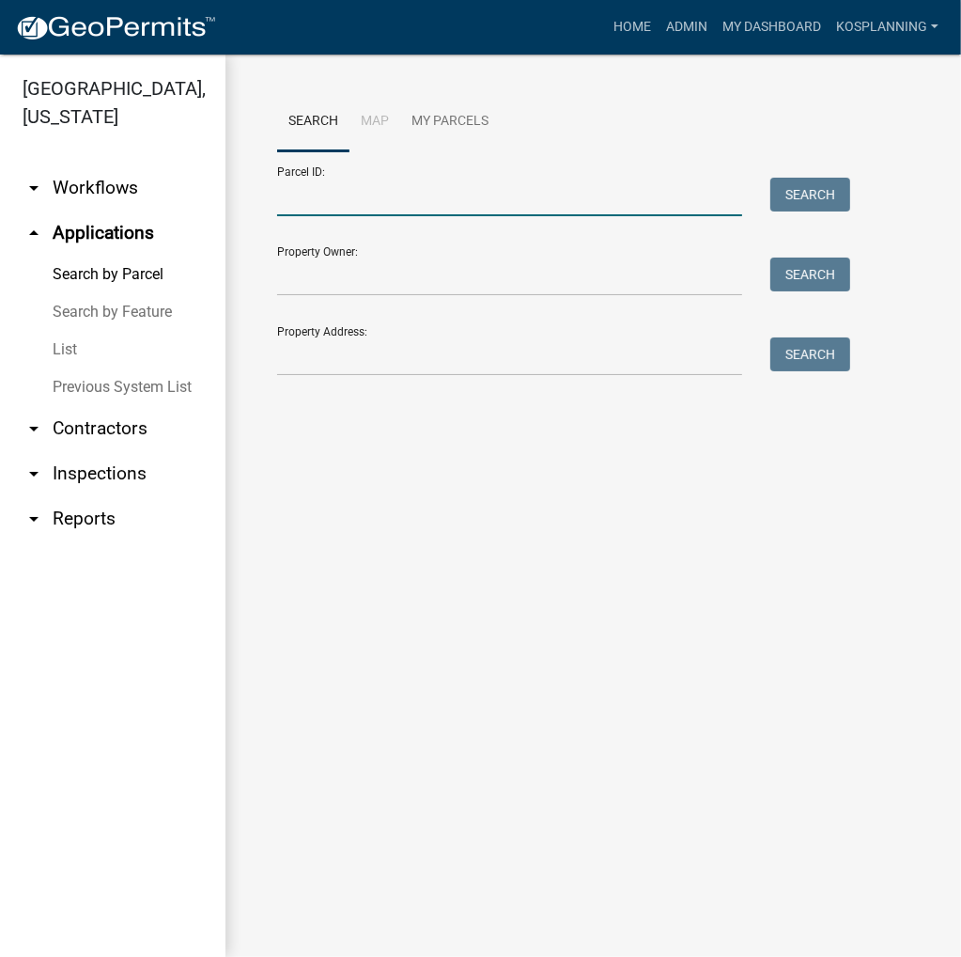
click at [519, 203] on input "Parcel ID:" at bounding box center [509, 197] width 465 height 39
click at [357, 178] on input "Parcel ID:" at bounding box center [509, 197] width 465 height 39
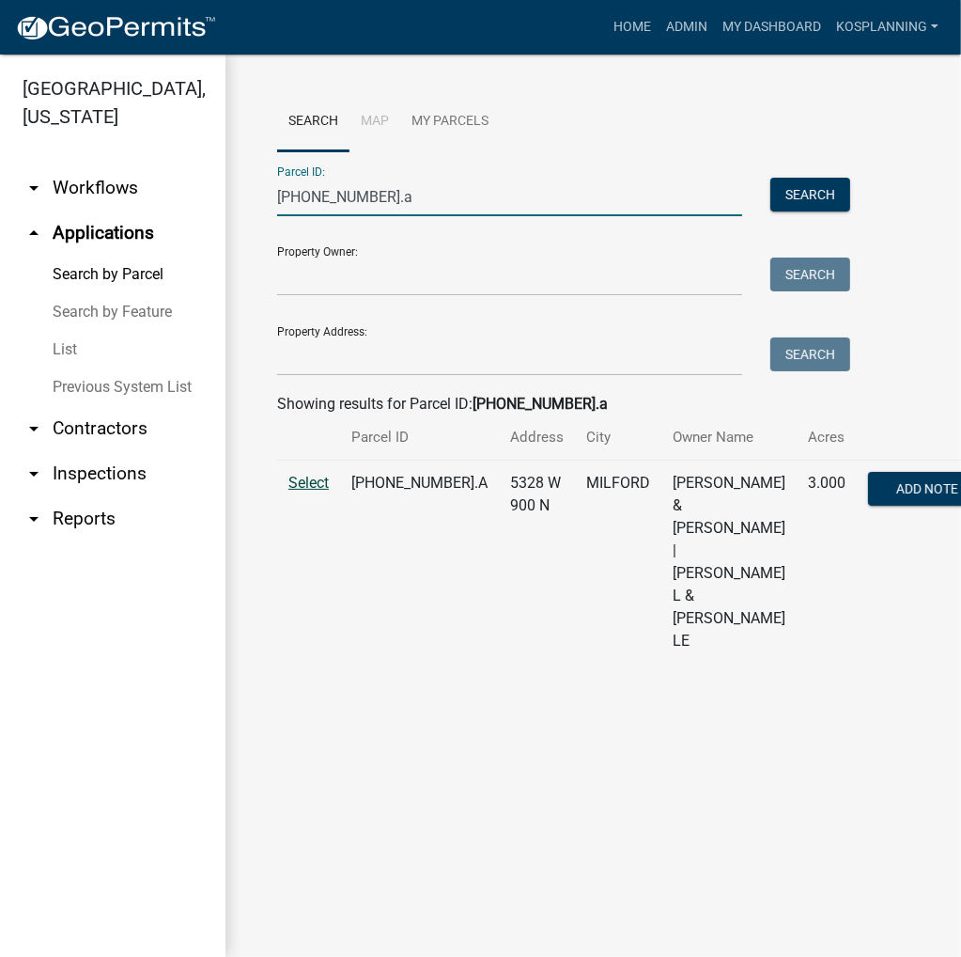
type input "[PHONE_NUMBER].a"
click at [297, 491] on span "Select" at bounding box center [308, 483] width 40 height 18
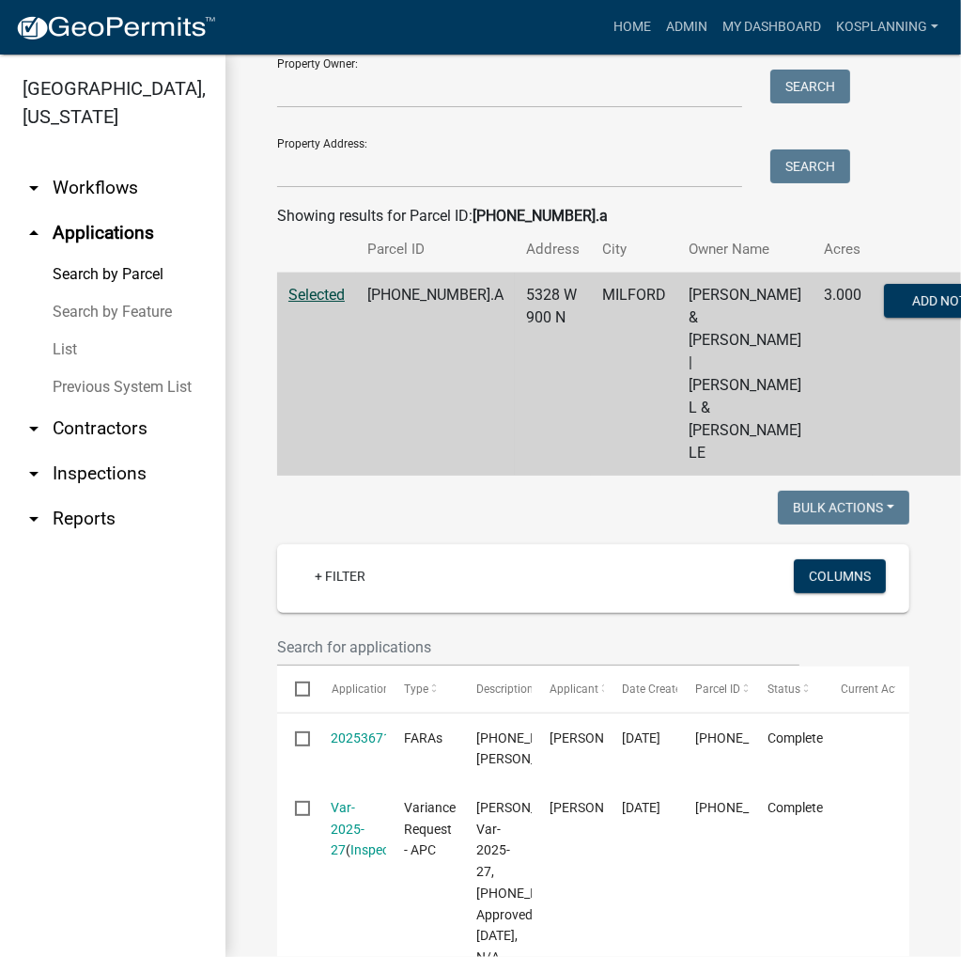
scroll to position [564, 0]
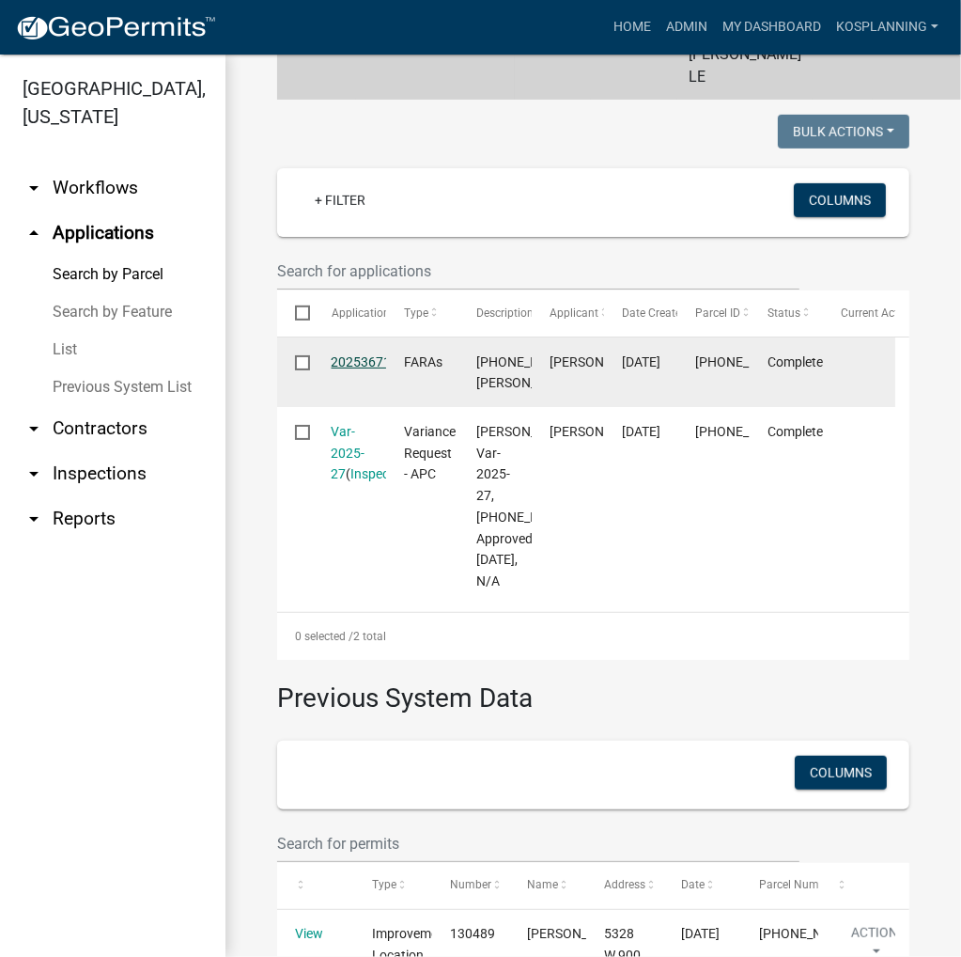
click at [365, 354] on link "2025367191" at bounding box center [369, 361] width 75 height 15
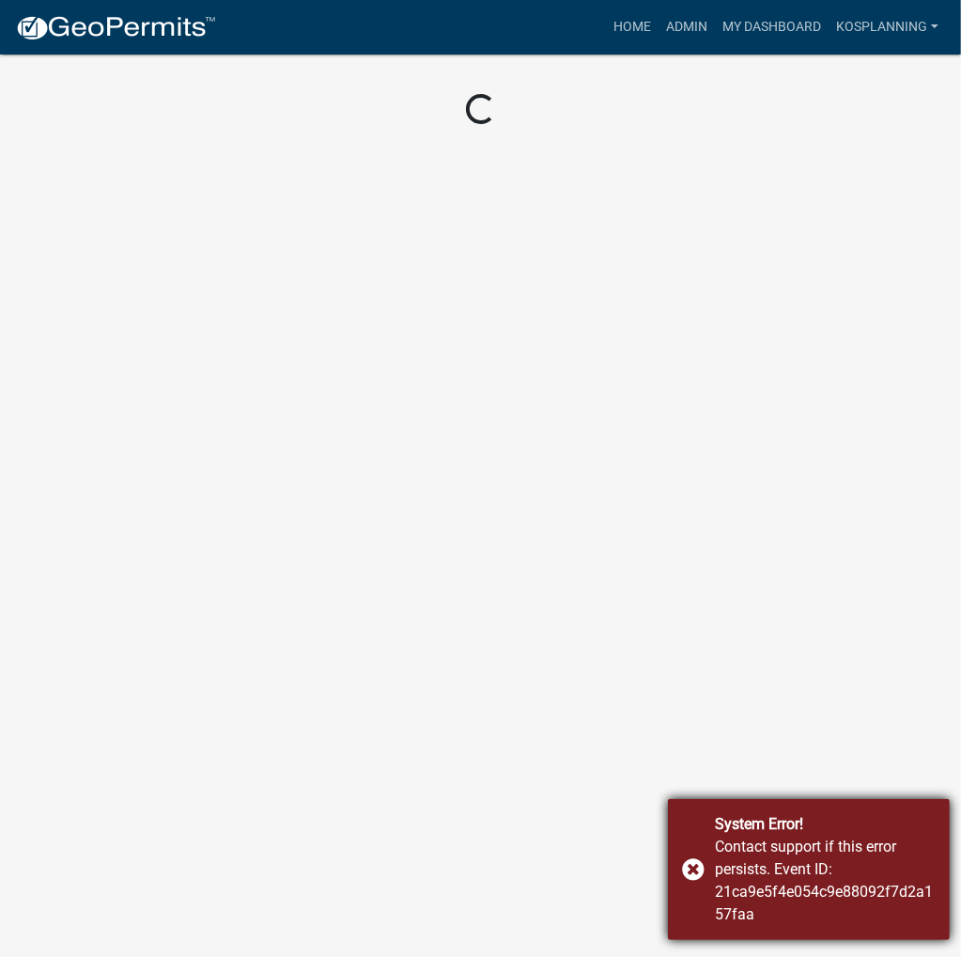
click at [699, 872] on div "System Error! Contact support if this error persists. Event ID: 21ca9e5f4e054c9…" at bounding box center [809, 869] width 282 height 141
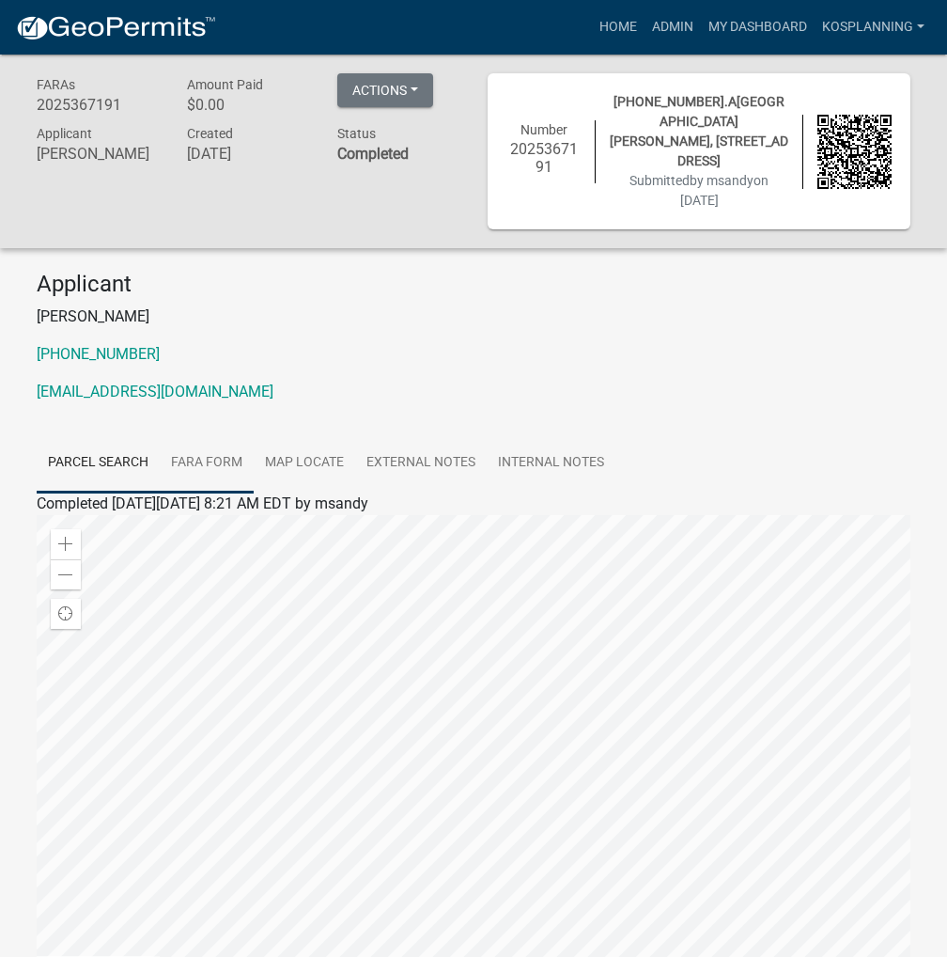
click at [202, 433] on link "FARA Form" at bounding box center [207, 463] width 94 height 60
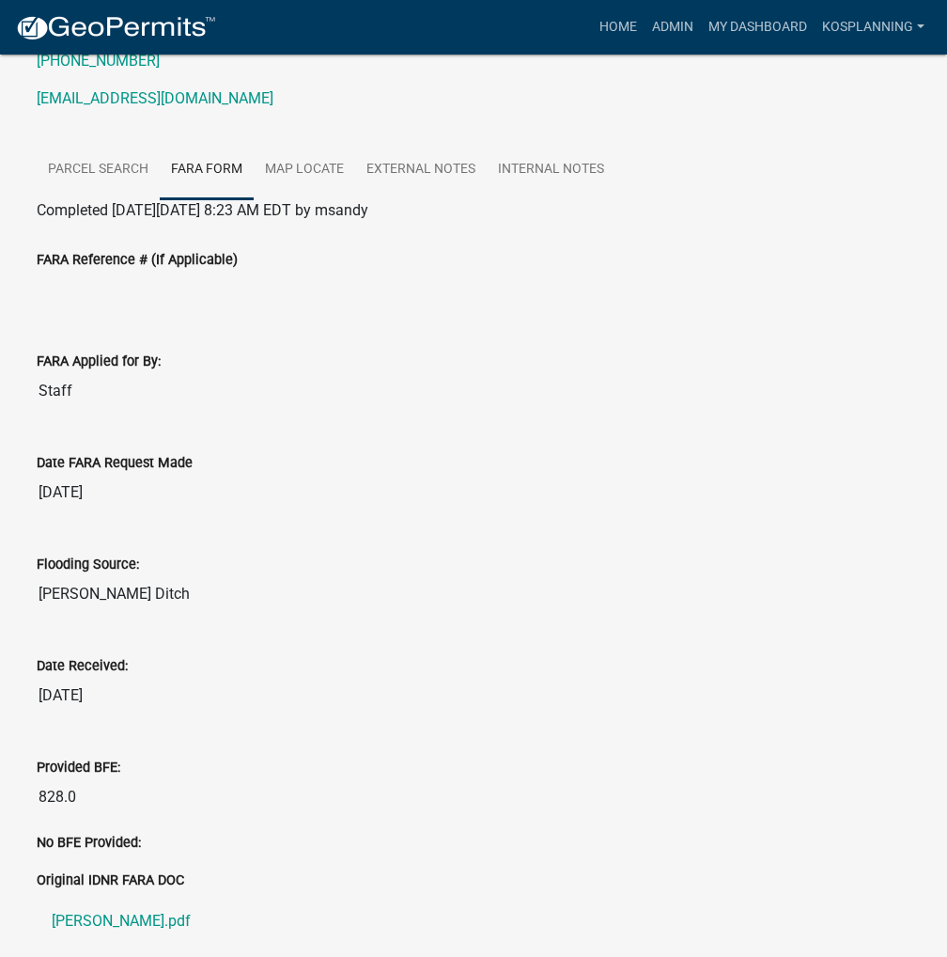
scroll to position [470, 0]
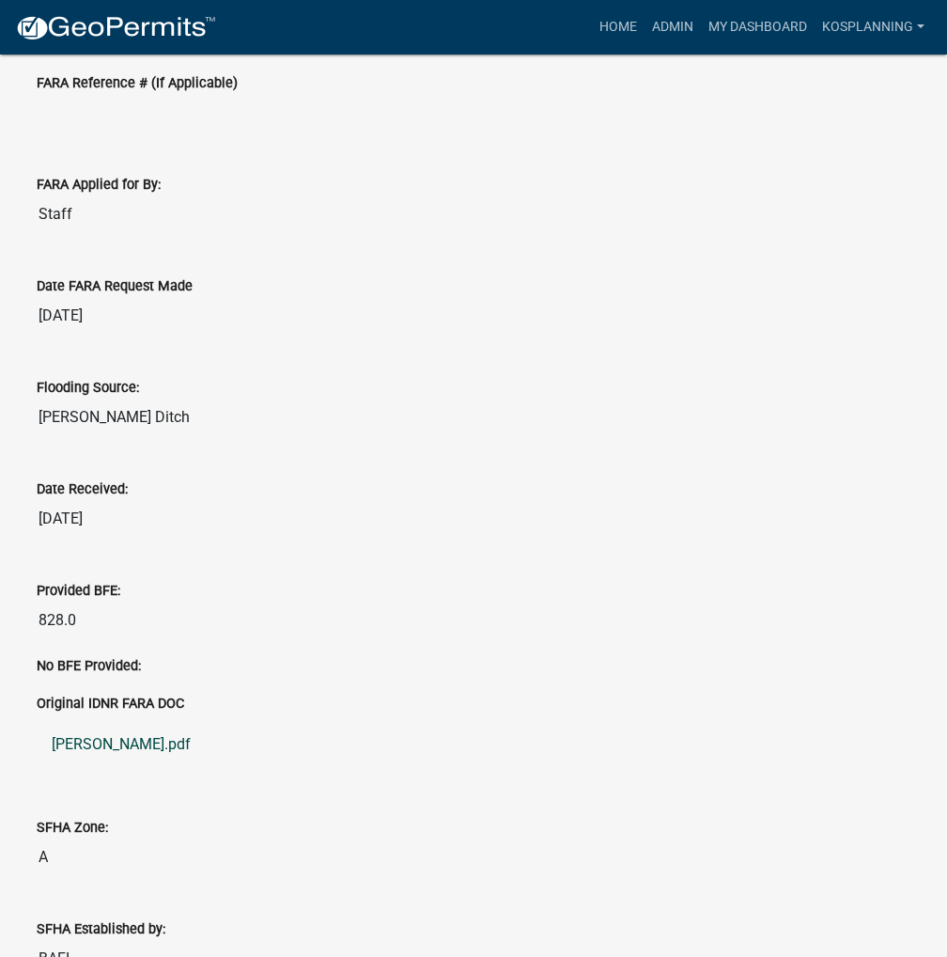
click at [83, 722] on link "Kuhns FARA.pdf" at bounding box center [474, 744] width 874 height 45
